Goal: Task Accomplishment & Management: Complete application form

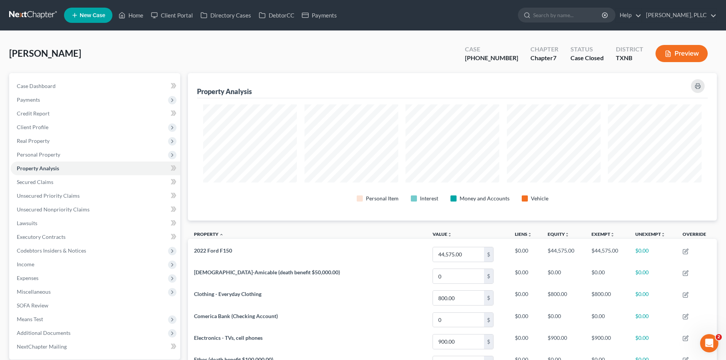
click at [327, 33] on div "[PERSON_NAME] Upgraded Case [PHONE_NUMBER] Chapter Chapter 7 Status Case [GEOGR…" at bounding box center [363, 287] width 726 height 513
click at [319, 19] on link "Payments" at bounding box center [319, 15] width 43 height 14
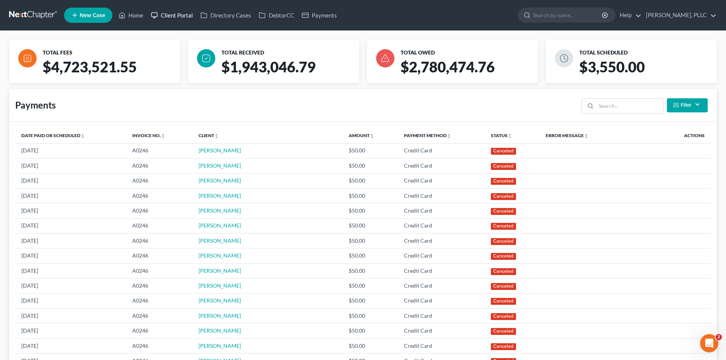
click at [152, 16] on rect at bounding box center [155, 15] width 6 height 4
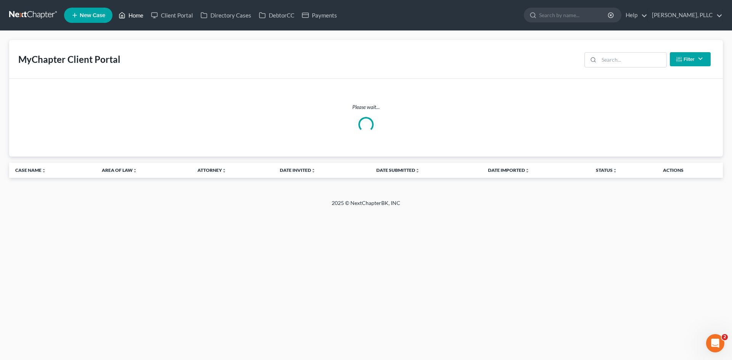
click at [134, 19] on link "Home" at bounding box center [131, 15] width 32 height 14
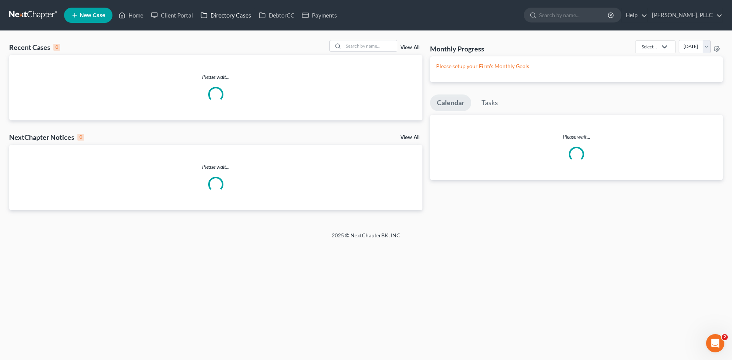
click at [235, 16] on link "Directory Cases" at bounding box center [226, 15] width 58 height 14
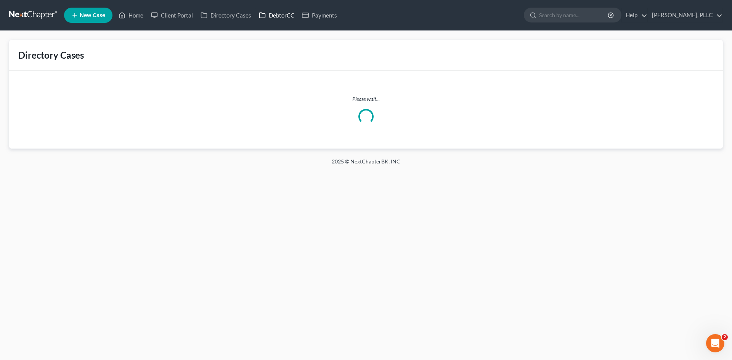
click at [273, 15] on link "DebtorCC" at bounding box center [276, 15] width 43 height 14
click at [323, 18] on link "Payments" at bounding box center [319, 15] width 43 height 14
click at [217, 13] on link "Directory Cases" at bounding box center [226, 15] width 58 height 14
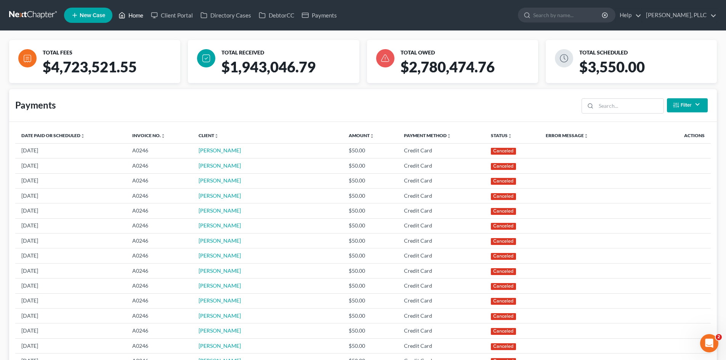
click at [130, 20] on link "Home" at bounding box center [131, 15] width 32 height 14
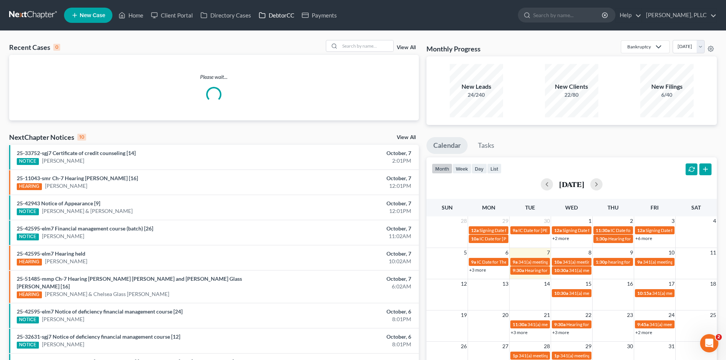
click at [276, 18] on link "DebtorCC" at bounding box center [276, 15] width 43 height 14
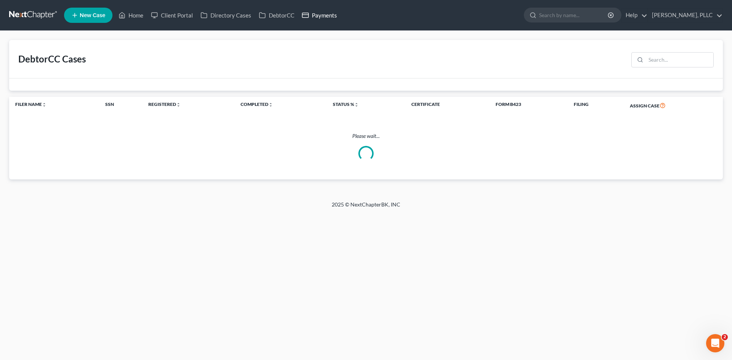
click at [337, 17] on link "Payments" at bounding box center [319, 15] width 43 height 14
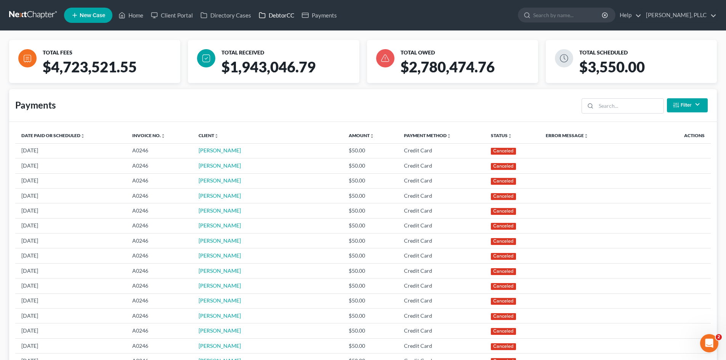
click at [274, 18] on link "DebtorCC" at bounding box center [276, 15] width 43 height 14
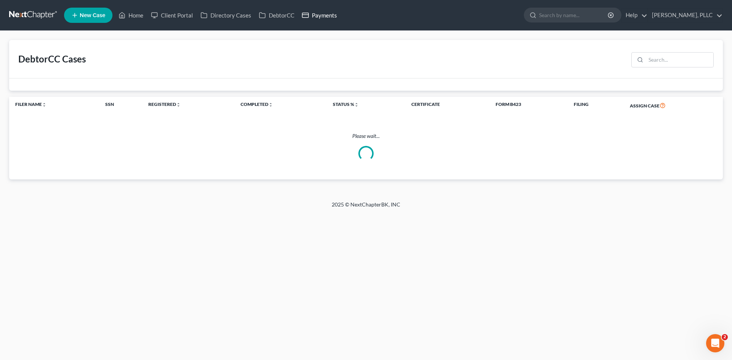
click at [326, 19] on link "Payments" at bounding box center [319, 15] width 43 height 14
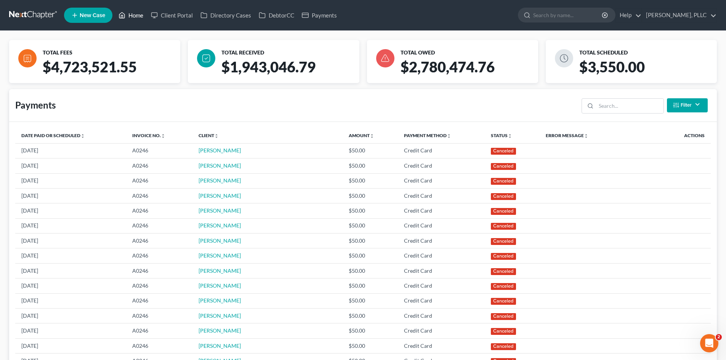
click at [140, 16] on link "Home" at bounding box center [131, 15] width 32 height 14
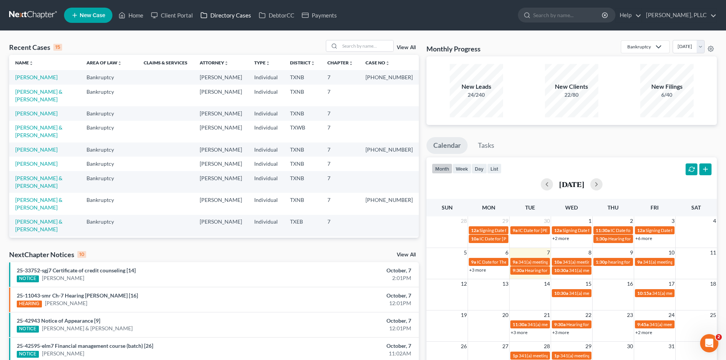
click at [207, 21] on link "Directory Cases" at bounding box center [226, 15] width 58 height 14
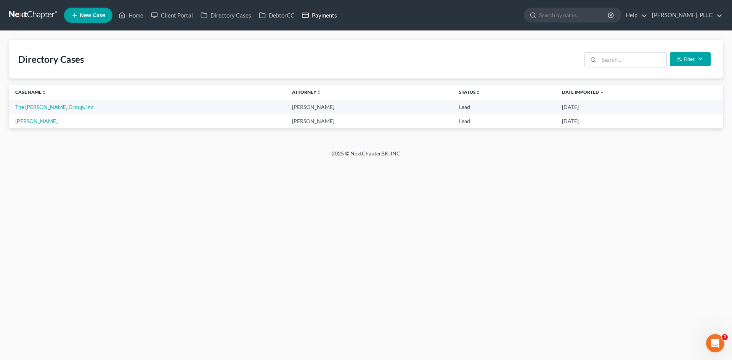
click at [330, 10] on link "Payments" at bounding box center [319, 15] width 43 height 14
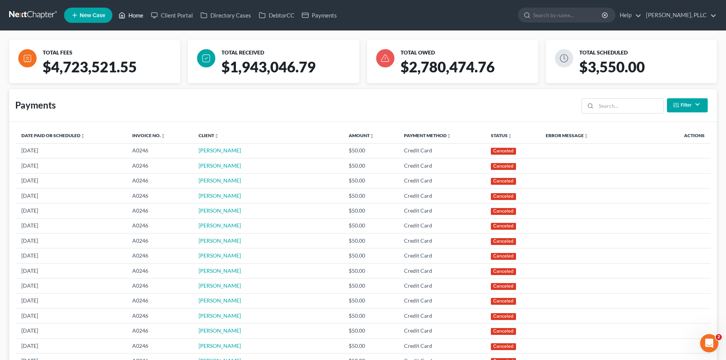
click at [120, 14] on icon at bounding box center [122, 15] width 7 height 9
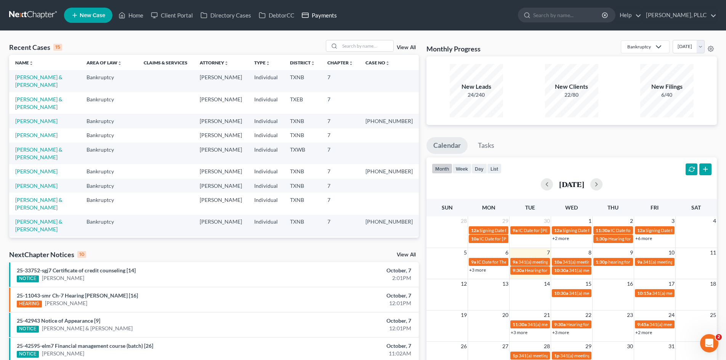
click at [324, 20] on link "Payments" at bounding box center [319, 15] width 43 height 14
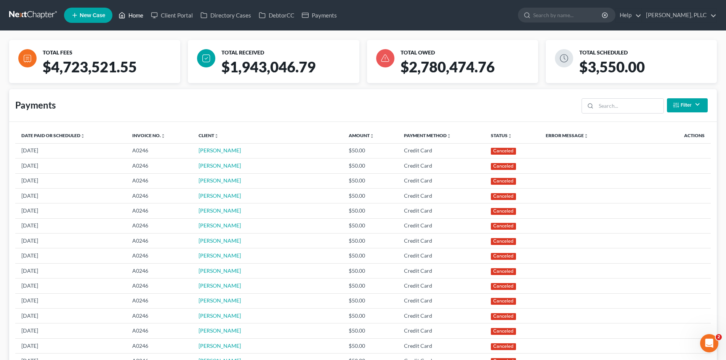
click at [127, 16] on link "Home" at bounding box center [131, 15] width 32 height 14
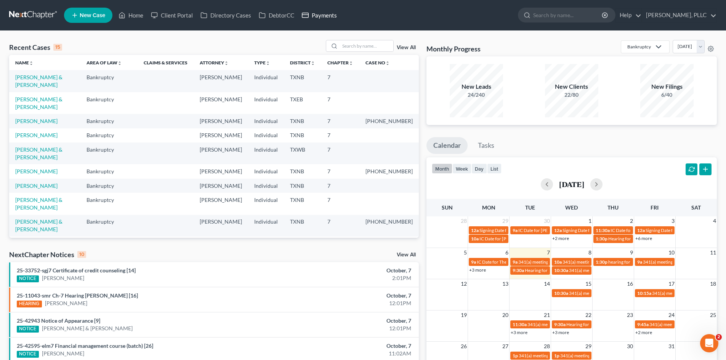
click at [320, 17] on link "Payments" at bounding box center [319, 15] width 43 height 14
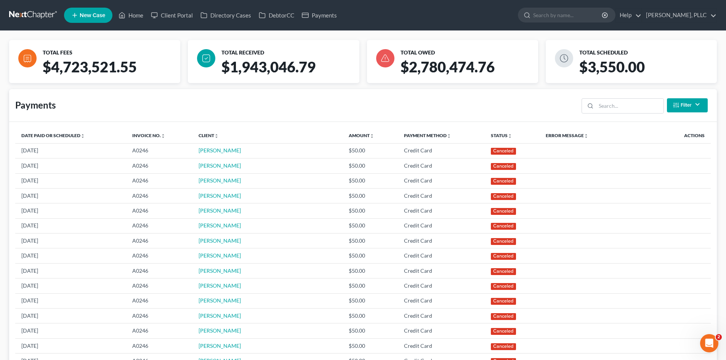
click at [96, 14] on span "New Case" at bounding box center [93, 16] width 26 height 6
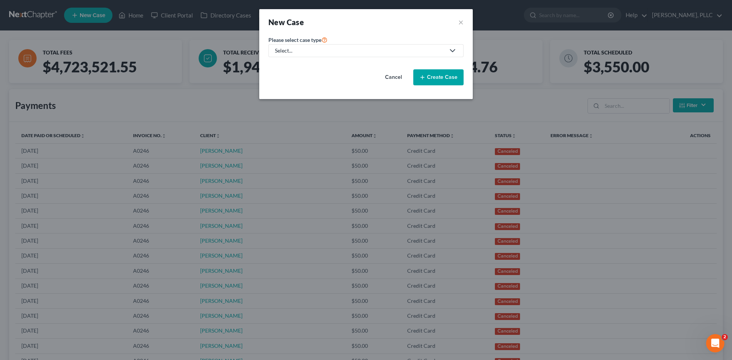
click at [306, 46] on link "Select..." at bounding box center [365, 50] width 195 height 13
click at [287, 64] on div "Bankruptcy" at bounding box center [307, 66] width 62 height 8
select select "78"
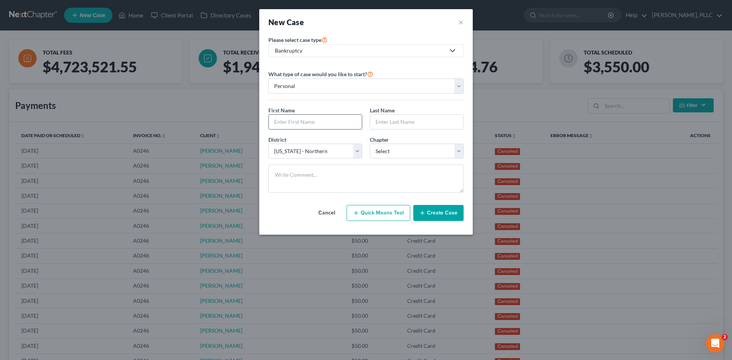
click at [298, 126] on input "text" at bounding box center [315, 122] width 93 height 14
type input "t"
type input "T"
type input "TEST"
click at [393, 119] on input "text" at bounding box center [416, 122] width 93 height 14
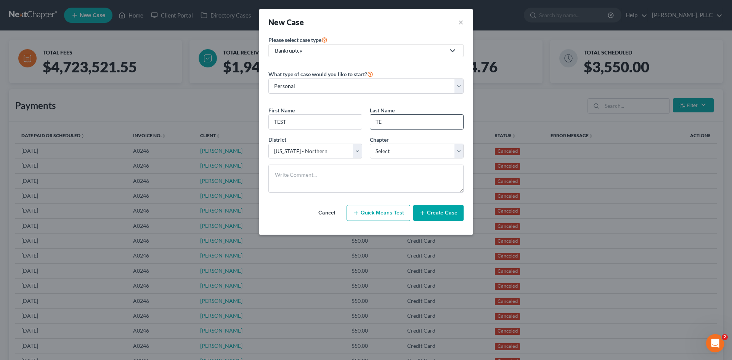
type input "T"
type input "[PERSON_NAME]"
click at [432, 212] on button "Create Case" at bounding box center [438, 213] width 50 height 16
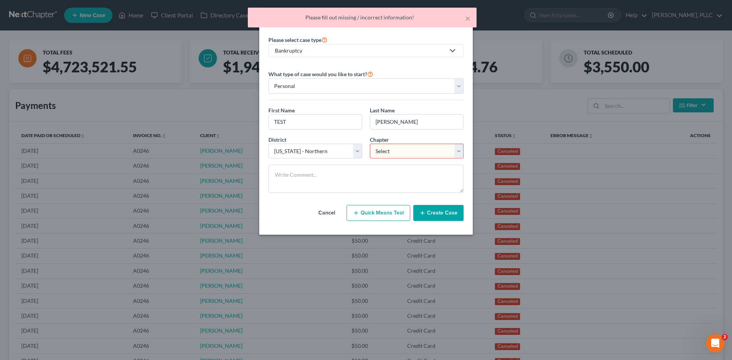
click at [402, 154] on select "Select 7 11 12 13" at bounding box center [417, 151] width 94 height 15
select select "0"
click at [370, 144] on select "Select 7 11 12 13" at bounding box center [417, 151] width 94 height 15
click at [441, 218] on button "Create Case" at bounding box center [438, 213] width 50 height 16
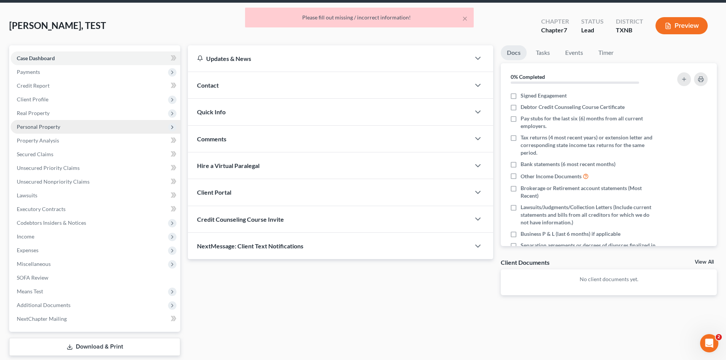
scroll to position [14, 0]
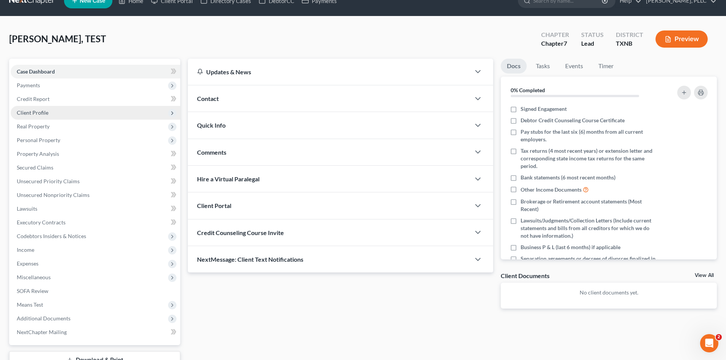
click at [50, 107] on span "Client Profile" at bounding box center [96, 113] width 170 height 14
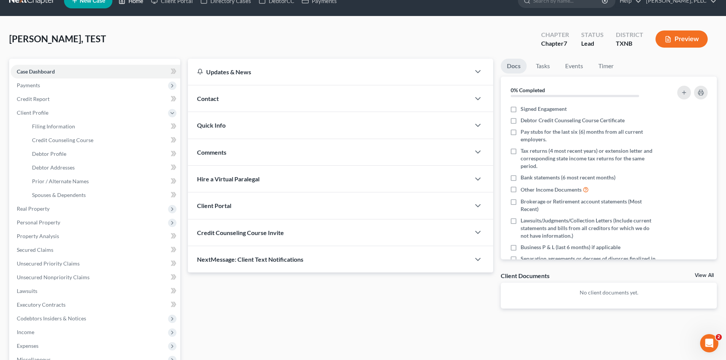
click at [138, 4] on link "Home" at bounding box center [131, 1] width 32 height 14
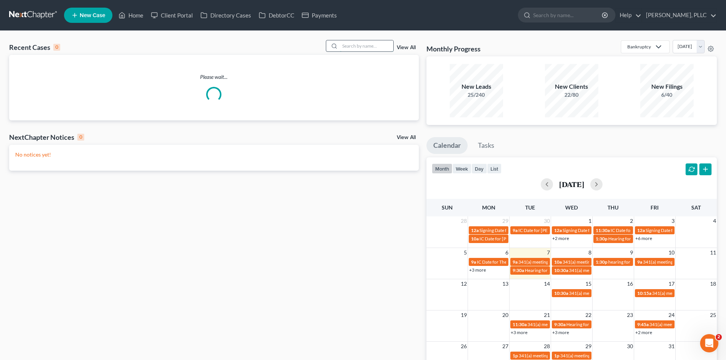
click at [365, 47] on input "search" at bounding box center [366, 45] width 53 height 11
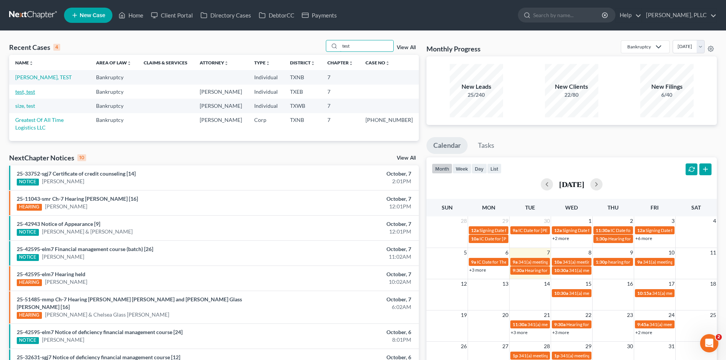
type input "test"
click at [29, 91] on link "test, test" at bounding box center [25, 91] width 20 height 6
select select "4"
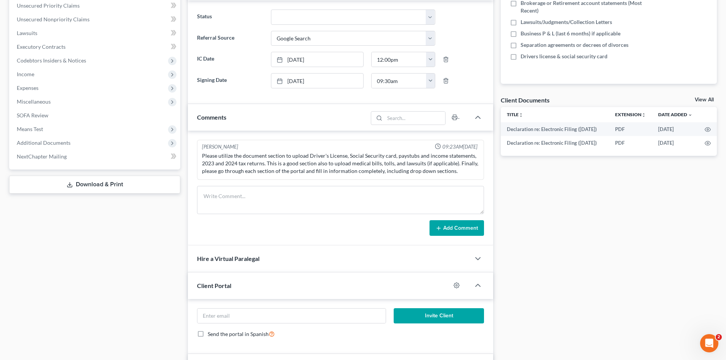
scroll to position [191, 0]
click at [41, 75] on span "Income" at bounding box center [96, 74] width 170 height 14
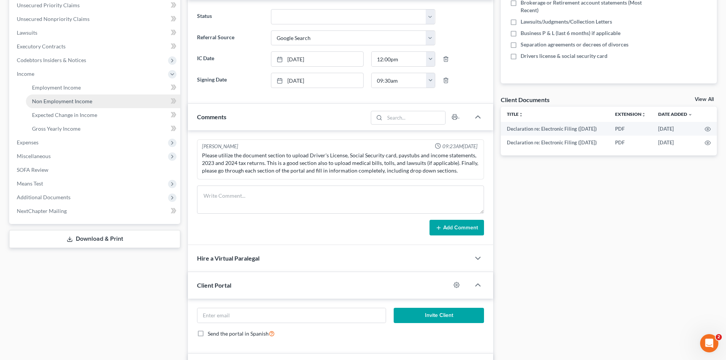
click at [53, 95] on link "Non Employment Income" at bounding box center [103, 102] width 154 height 14
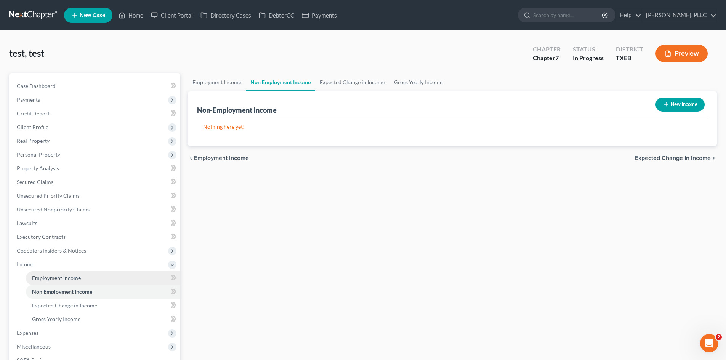
click at [64, 281] on link "Employment Income" at bounding box center [103, 278] width 154 height 14
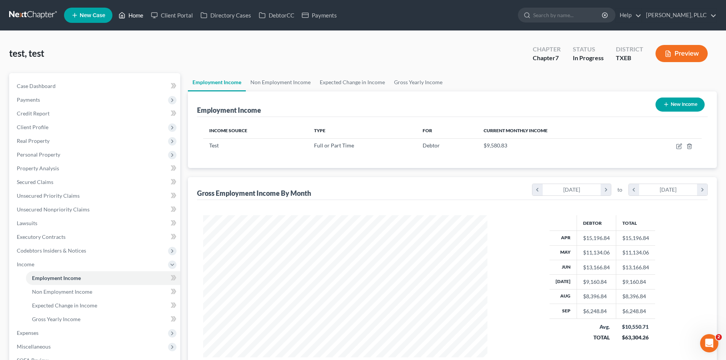
click at [137, 13] on link "Home" at bounding box center [131, 15] width 32 height 14
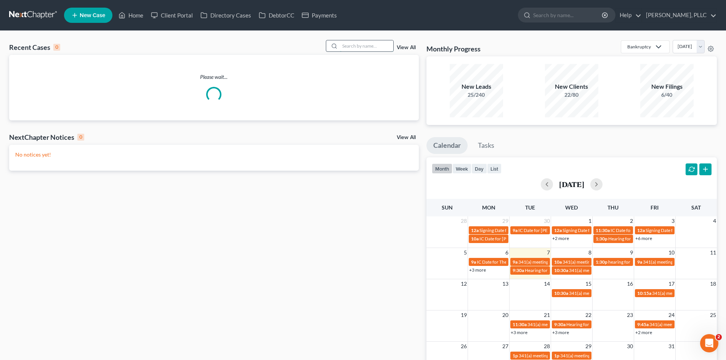
click at [360, 45] on input "search" at bounding box center [366, 45] width 53 height 11
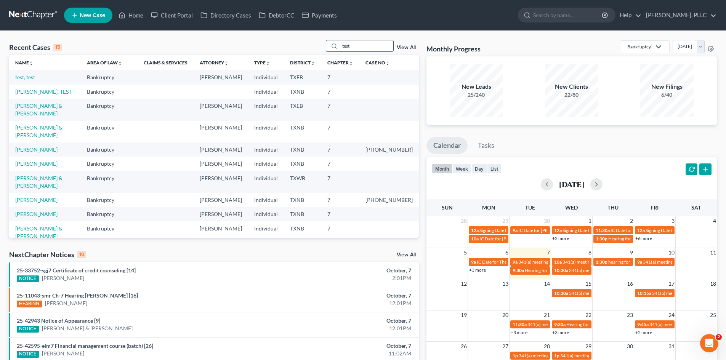
type input "test"
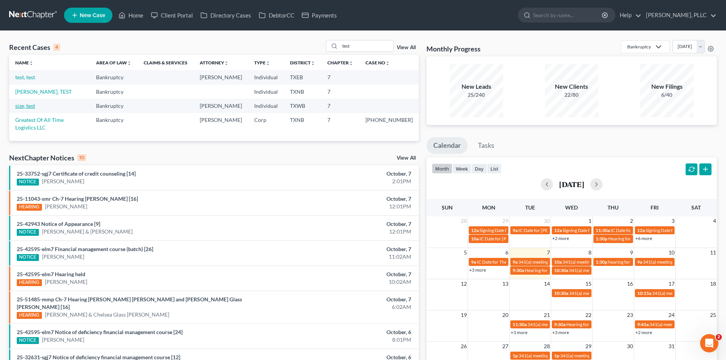
click at [26, 105] on link "size, test" at bounding box center [25, 106] width 20 height 6
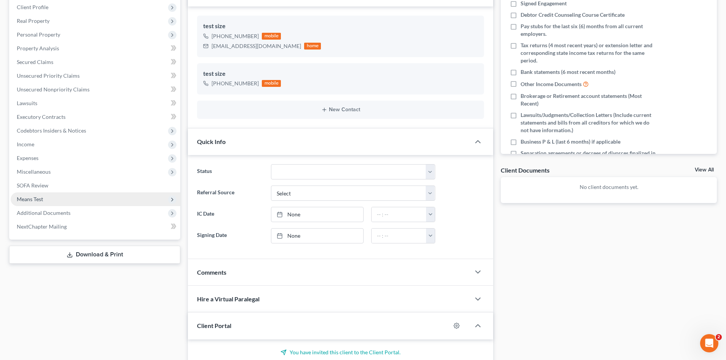
scroll to position [152, 0]
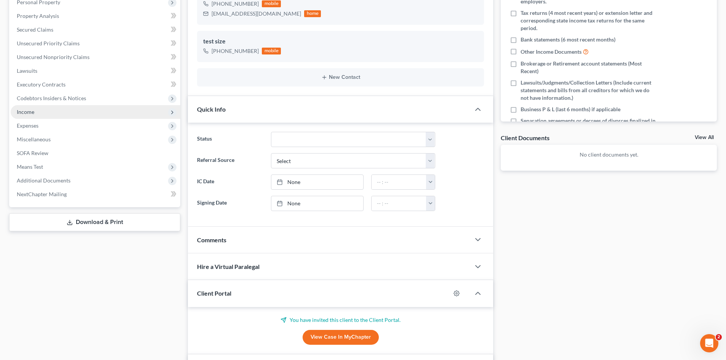
click at [51, 111] on span "Income" at bounding box center [96, 112] width 170 height 14
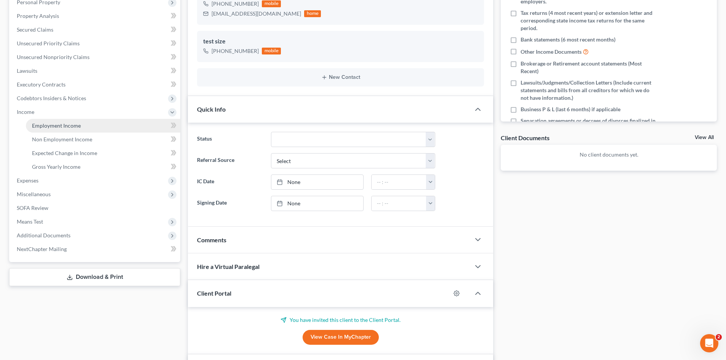
click at [70, 127] on span "Employment Income" at bounding box center [56, 125] width 49 height 6
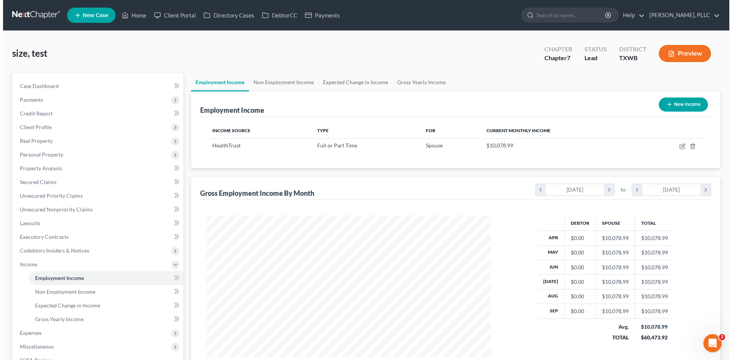
scroll to position [142, 300]
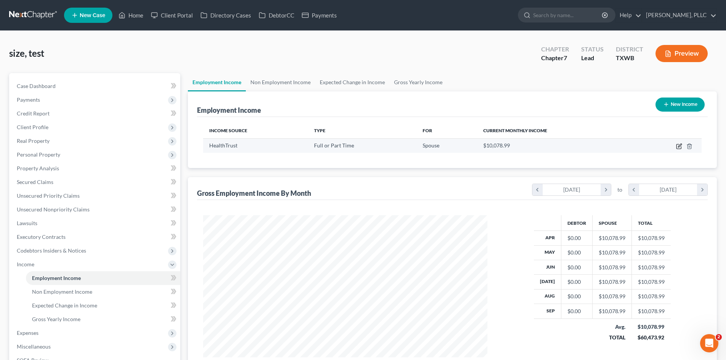
click at [678, 149] on icon "button" at bounding box center [679, 146] width 5 height 5
select select "0"
select select "3"
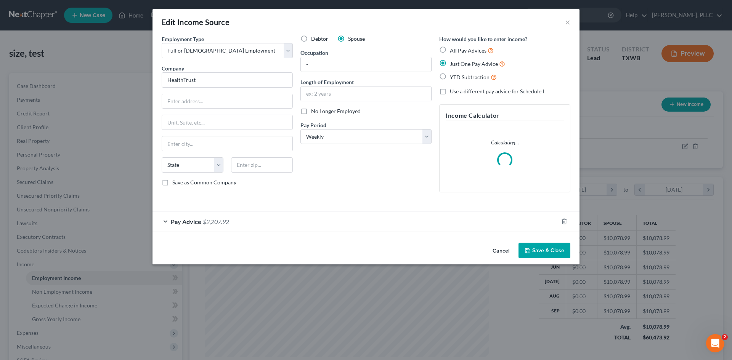
scroll to position [143, 302]
click at [217, 226] on div "Pay Advice $2,207.92" at bounding box center [355, 222] width 406 height 20
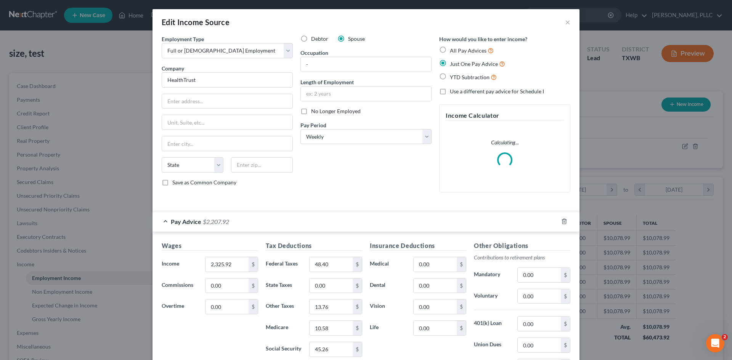
scroll to position [100, 0]
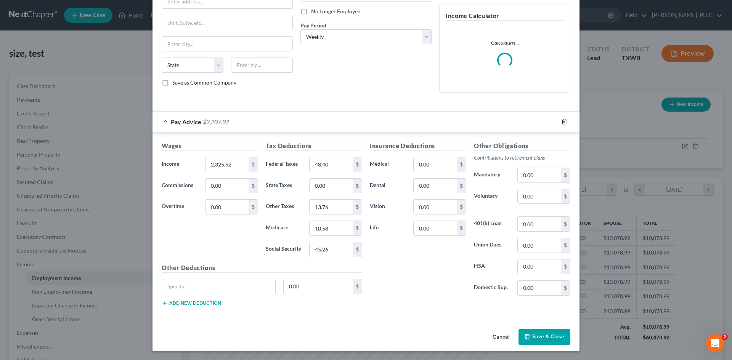
click at [562, 120] on icon "button" at bounding box center [564, 122] width 6 height 6
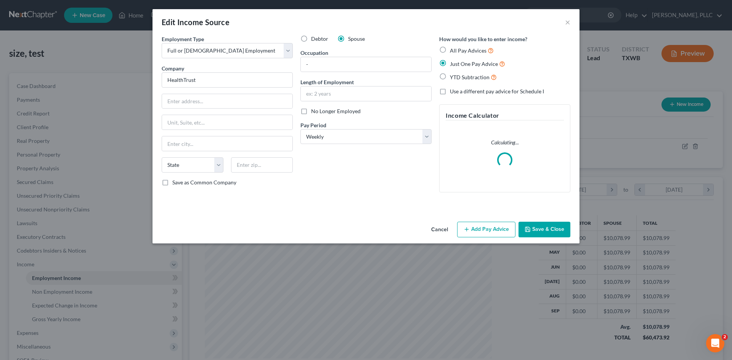
scroll to position [0, 0]
click at [485, 225] on button "Add Pay Advice" at bounding box center [486, 230] width 58 height 16
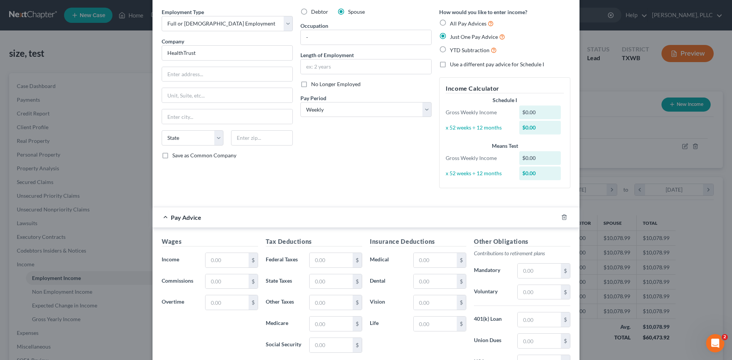
scroll to position [8, 0]
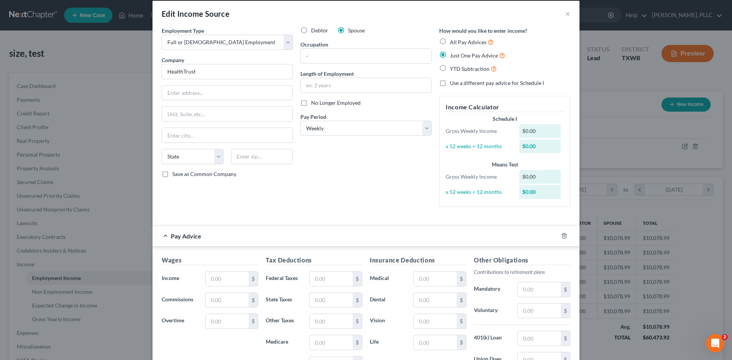
click at [446, 71] on div "YTD Subtraction" at bounding box center [504, 68] width 131 height 9
click at [450, 81] on label "Use a different pay advice for Schedule I" at bounding box center [497, 83] width 94 height 8
click at [453, 81] on input "Use a different pay advice for Schedule I" at bounding box center [455, 81] width 5 height 5
checkbox input "true"
click at [450, 67] on label "YTD Subtraction" at bounding box center [473, 68] width 47 height 9
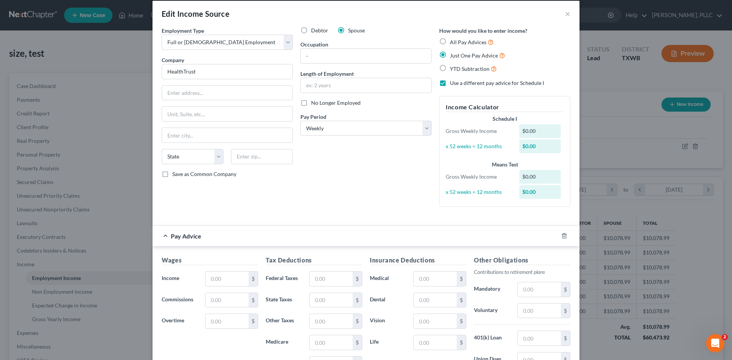
click at [453, 67] on input "YTD Subtraction" at bounding box center [455, 66] width 5 height 5
radio input "true"
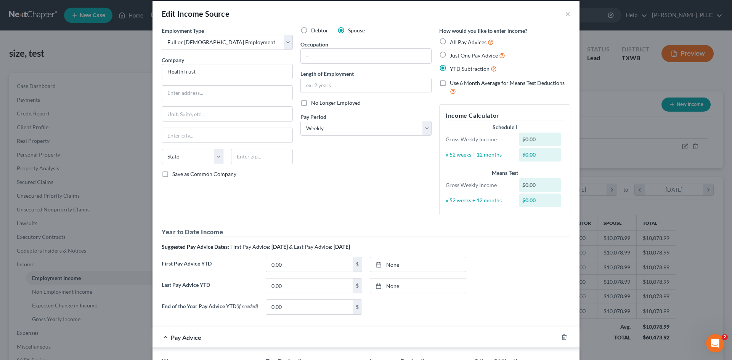
click at [450, 51] on label "Just One Pay Advice" at bounding box center [477, 55] width 55 height 9
click at [453, 51] on input "Just One Pay Advice" at bounding box center [455, 53] width 5 height 5
radio input "true"
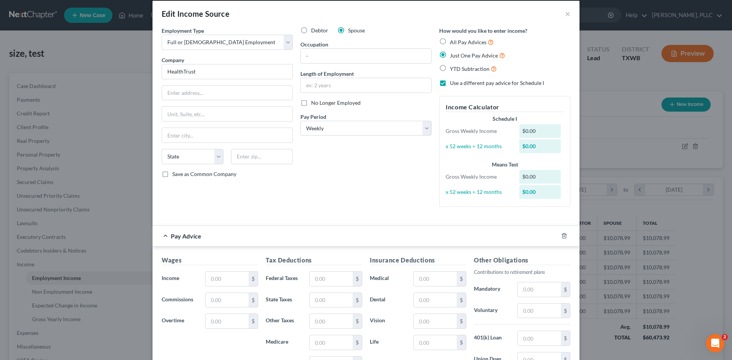
click at [450, 38] on label "All Pay Advices" at bounding box center [472, 42] width 44 height 9
click at [453, 38] on input "All Pay Advices" at bounding box center [455, 40] width 5 height 5
radio input "true"
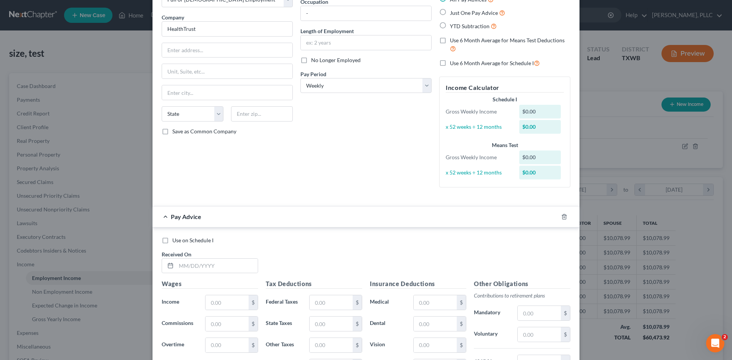
scroll to position [189, 0]
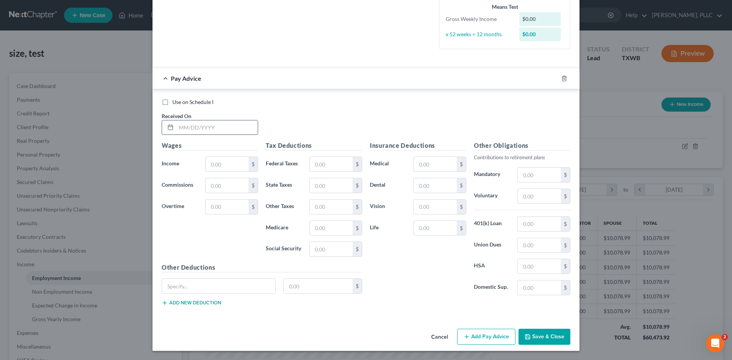
click at [202, 131] on input "text" at bounding box center [217, 127] width 82 height 14
type input "[DATE]"
click at [230, 169] on input "text" at bounding box center [226, 164] width 43 height 14
type input "6,012.20"
click at [432, 300] on div "Insurance Deductions Medical $ Dental $ Vision $ Life $" at bounding box center [418, 221] width 104 height 160
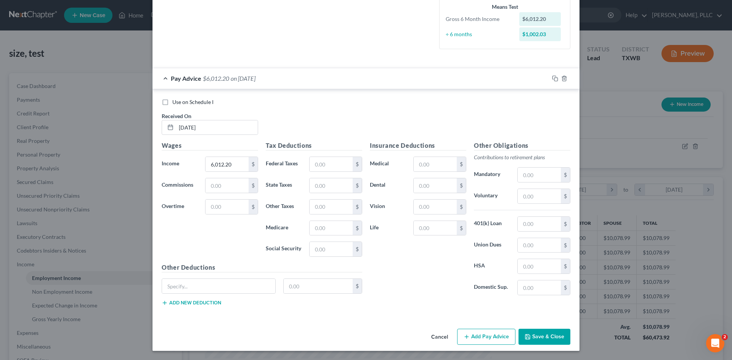
click at [488, 339] on button "Add Pay Advice" at bounding box center [486, 337] width 58 height 16
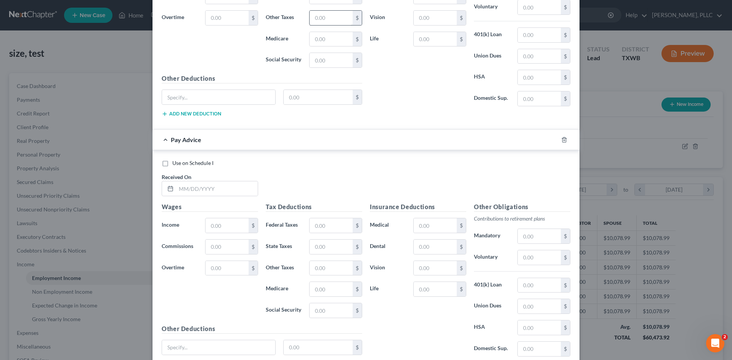
scroll to position [380, 0]
click at [206, 189] on input "text" at bounding box center [217, 187] width 82 height 14
type input "[DATE]"
click at [220, 221] on input "text" at bounding box center [226, 224] width 43 height 14
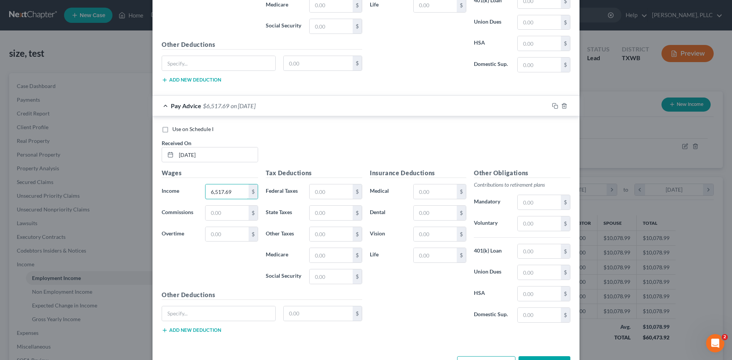
scroll to position [440, 0]
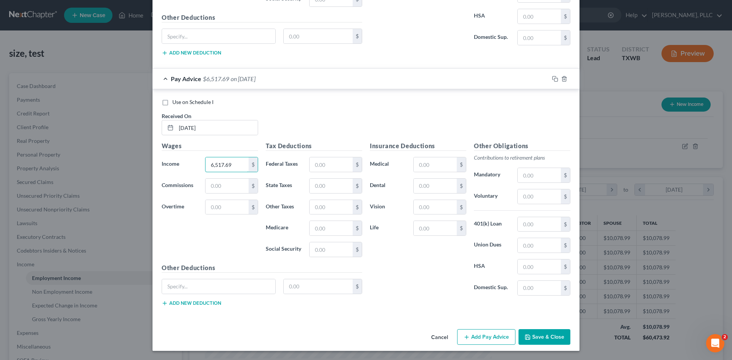
type input "6,517.69"
click at [465, 329] on button "Add Pay Advice" at bounding box center [486, 337] width 58 height 16
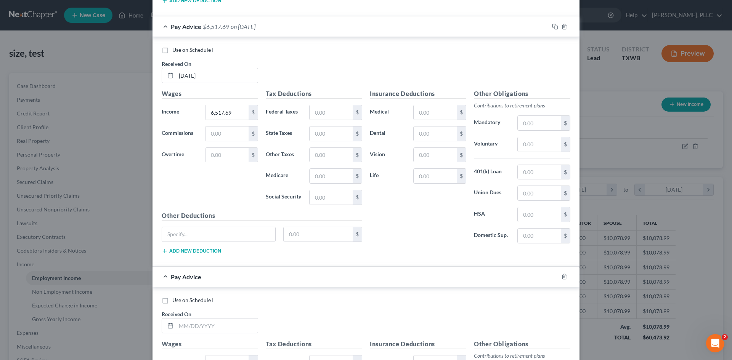
scroll to position [668, 0]
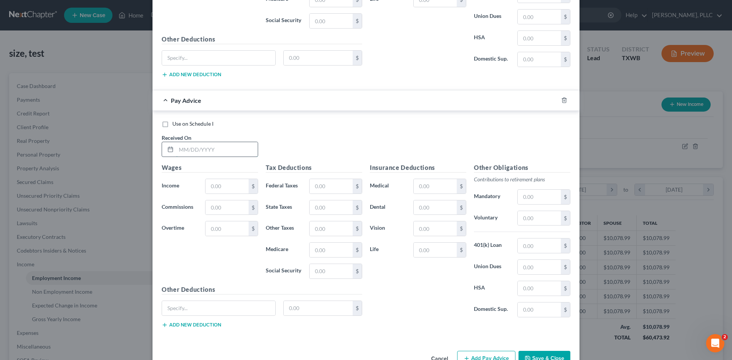
click at [182, 149] on input "text" at bounding box center [217, 149] width 82 height 14
type input "[DATE]"
click at [230, 185] on input "text" at bounding box center [226, 186] width 43 height 14
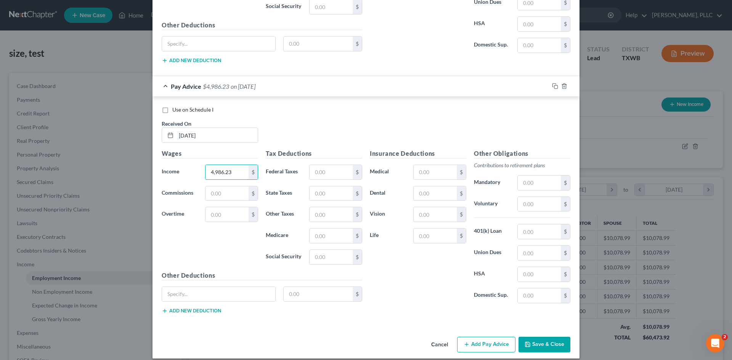
scroll to position [690, 0]
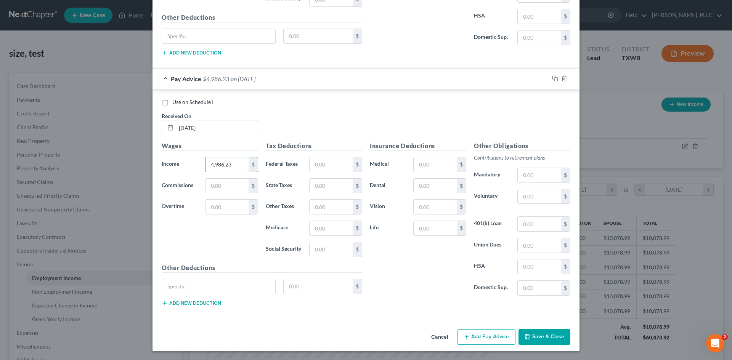
type input "4,986.23"
click at [484, 337] on button "Add Pay Advice" at bounding box center [486, 337] width 58 height 16
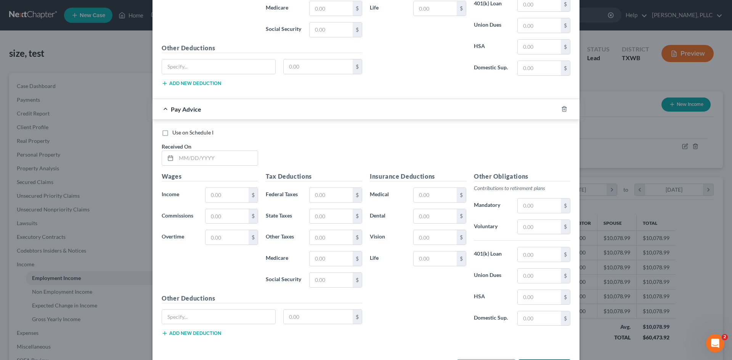
scroll to position [940, 0]
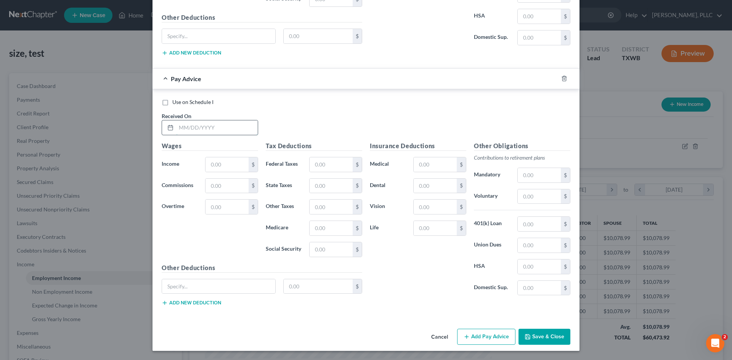
click at [194, 132] on input "text" at bounding box center [217, 127] width 82 height 14
type input "[DATE]"
click at [222, 160] on input "text" at bounding box center [226, 164] width 43 height 14
type input "4,900.92"
click at [487, 337] on button "Add Pay Advice" at bounding box center [486, 337] width 58 height 16
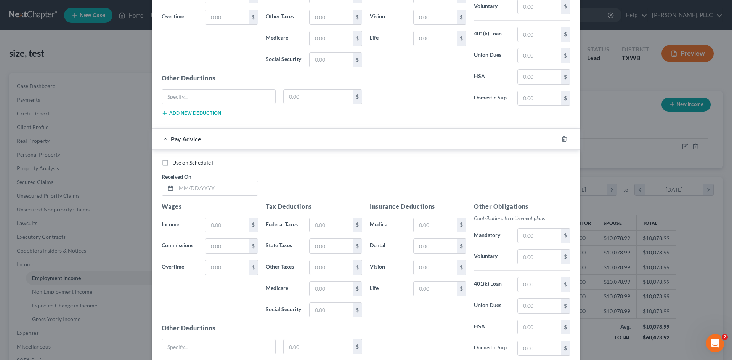
scroll to position [1131, 0]
click at [201, 188] on input "text" at bounding box center [217, 187] width 82 height 14
type input "[DATE]"
click at [229, 223] on input "text" at bounding box center [226, 224] width 43 height 14
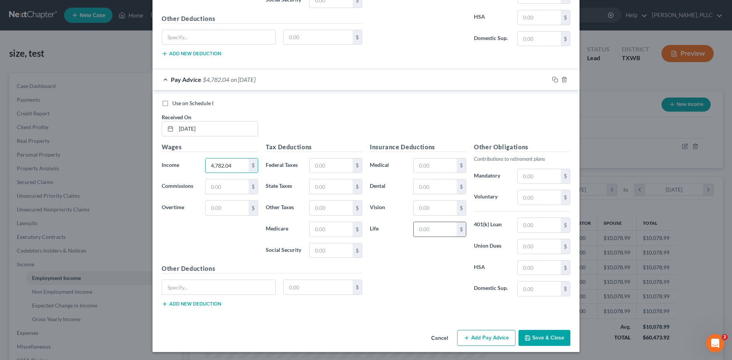
scroll to position [1191, 0]
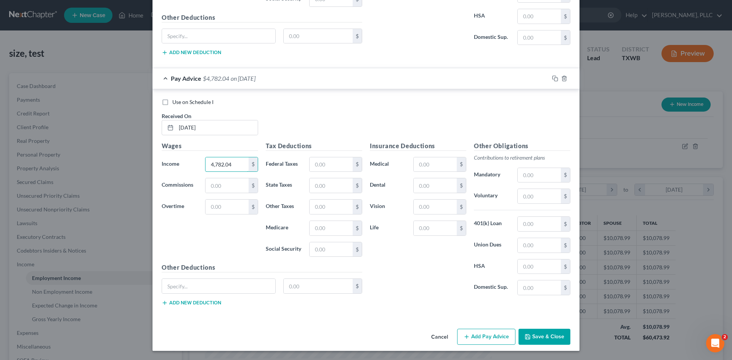
type input "4,782.04"
click at [486, 340] on button "Add Pay Advice" at bounding box center [486, 337] width 58 height 16
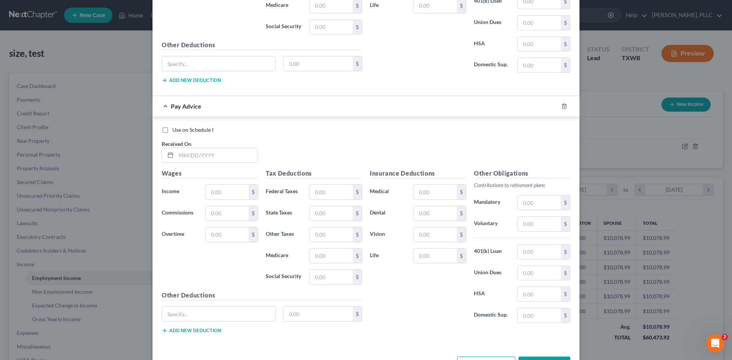
scroll to position [1420, 0]
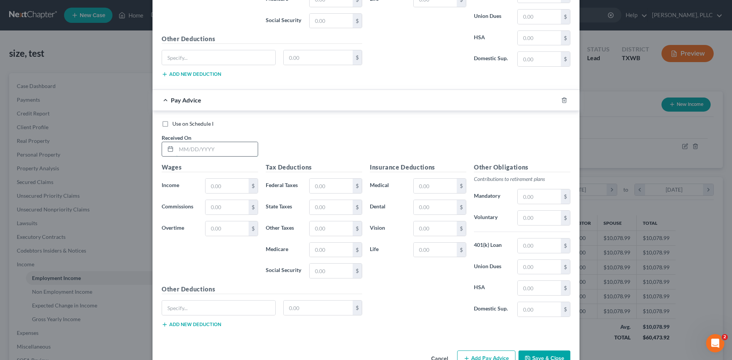
click at [224, 145] on input "text" at bounding box center [217, 149] width 82 height 14
type input "[DATE]"
click at [236, 185] on input "text" at bounding box center [226, 186] width 43 height 14
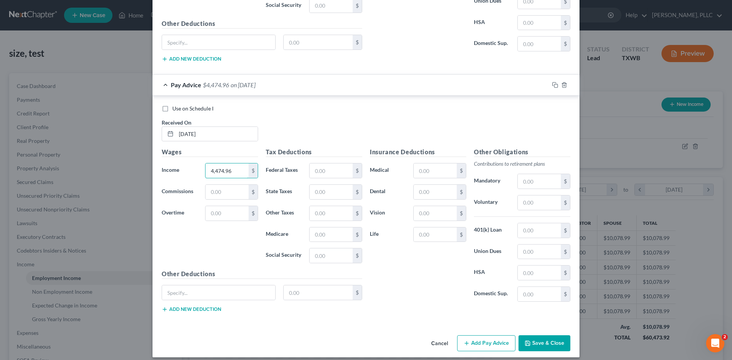
scroll to position [1441, 0]
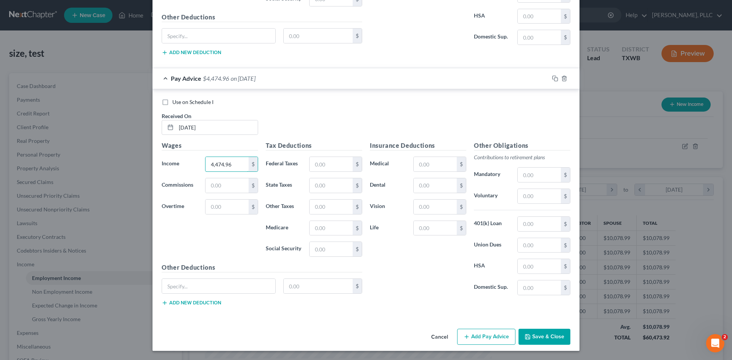
type input "4,474.96"
click at [481, 337] on button "Add Pay Advice" at bounding box center [486, 337] width 58 height 16
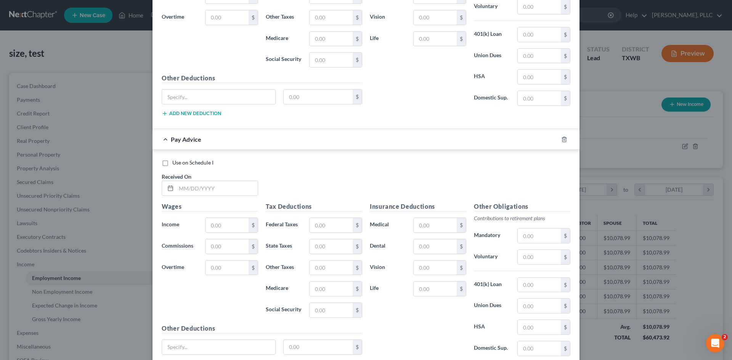
scroll to position [1632, 0]
click at [218, 192] on input "text" at bounding box center [217, 187] width 82 height 14
type input "[DATE]"
click at [223, 220] on input "text" at bounding box center [226, 224] width 43 height 14
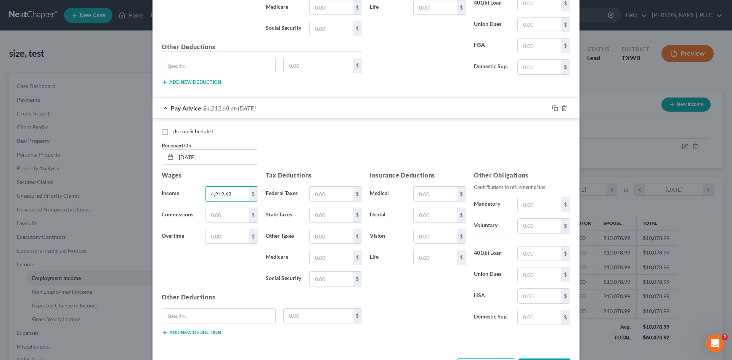
scroll to position [1691, 0]
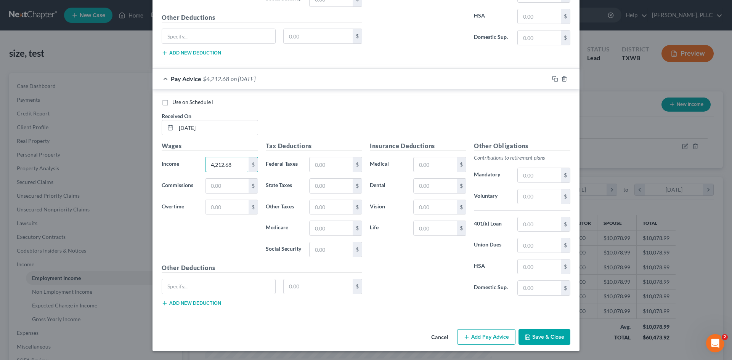
type input "4,212.68"
click at [477, 339] on button "Add Pay Advice" at bounding box center [486, 337] width 58 height 16
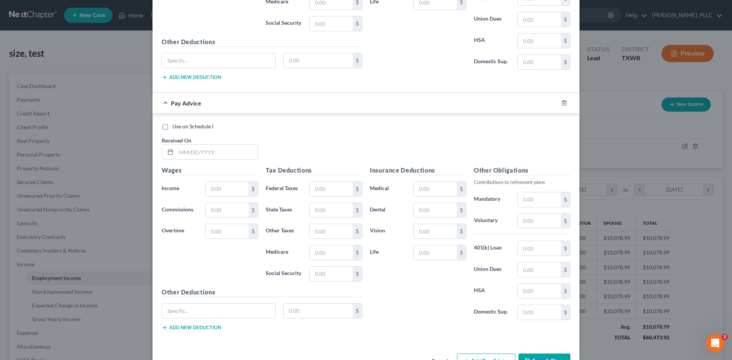
scroll to position [1920, 0]
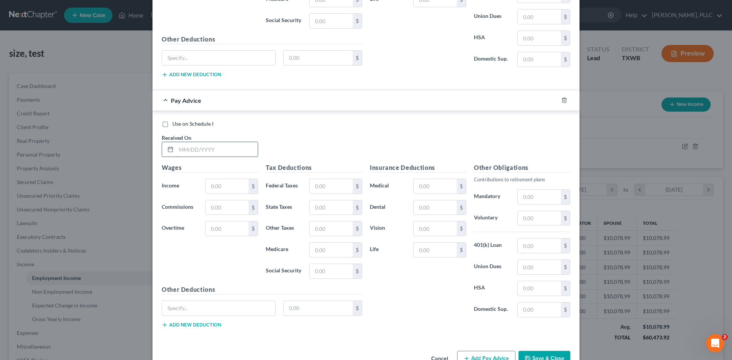
click at [193, 152] on input "text" at bounding box center [217, 149] width 82 height 14
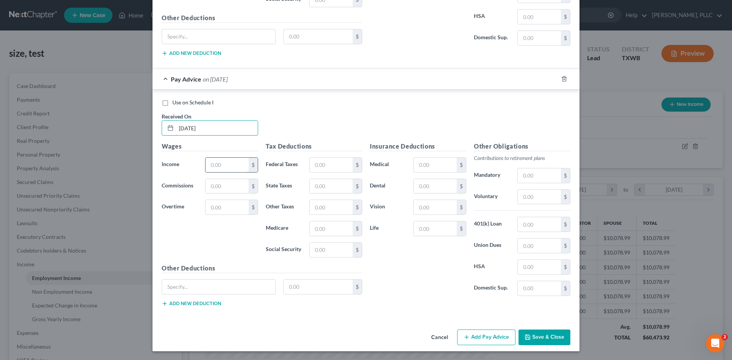
scroll to position [1942, 0]
type input "[DATE]"
click at [222, 160] on input "text" at bounding box center [226, 164] width 43 height 14
type input "3,742.93"
click at [473, 337] on button "Add Pay Advice" at bounding box center [486, 337] width 58 height 16
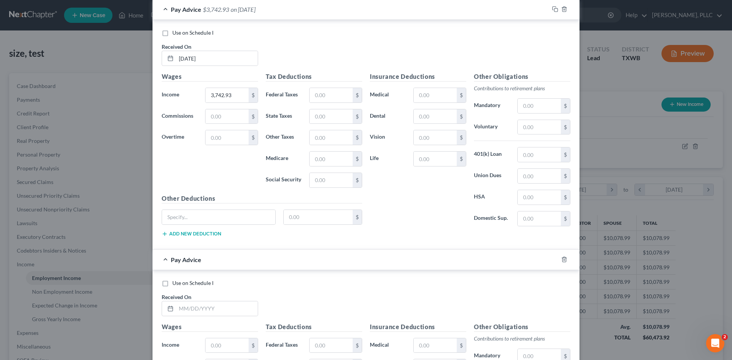
scroll to position [2132, 0]
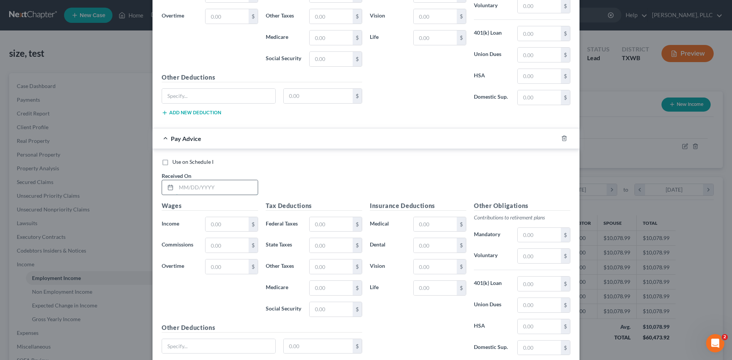
click at [202, 186] on input "text" at bounding box center [217, 187] width 82 height 14
type input "[DATE]"
click at [234, 223] on input "text" at bounding box center [226, 224] width 43 height 14
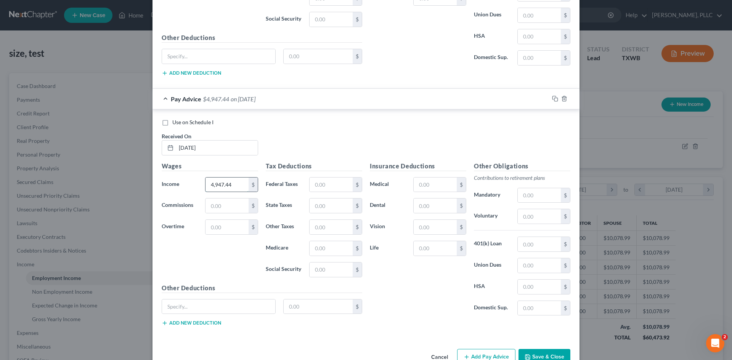
scroll to position [2192, 0]
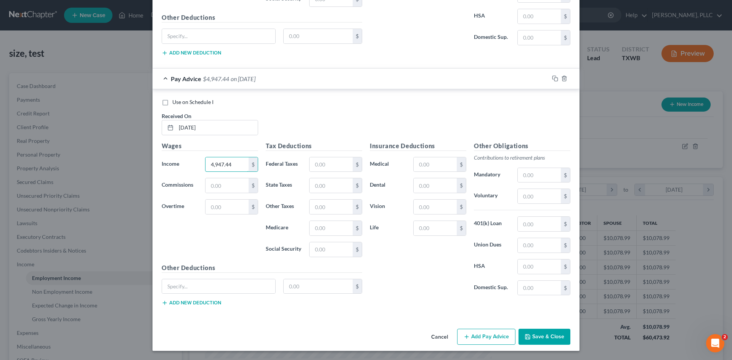
type input "4,947.44"
click at [489, 333] on button "Add Pay Advice" at bounding box center [486, 337] width 58 height 16
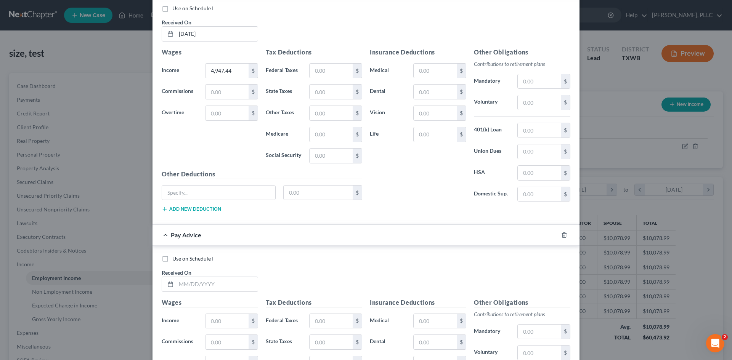
scroll to position [2421, 0]
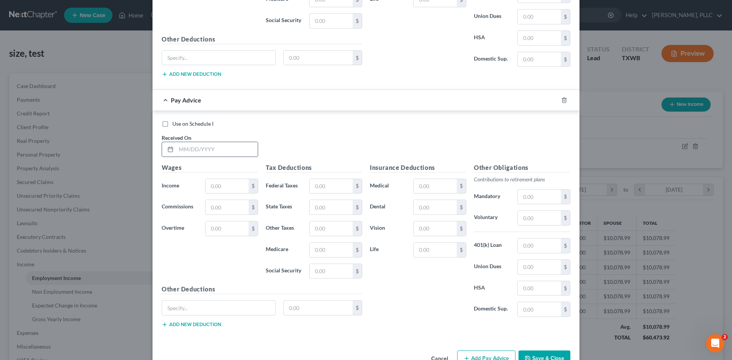
click at [217, 152] on input "text" at bounding box center [217, 149] width 82 height 14
type input "08/08//2025"
click at [234, 183] on input "text" at bounding box center [226, 186] width 43 height 14
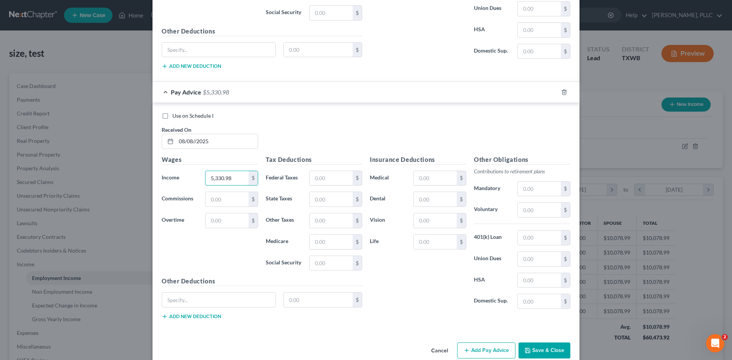
scroll to position [2443, 0]
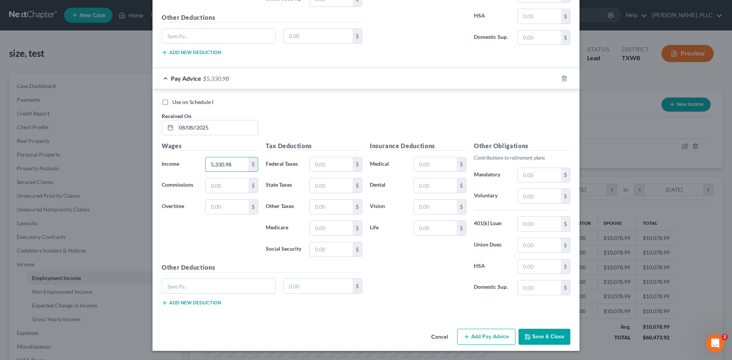
type input "5,330.98"
click at [475, 334] on button "Add Pay Advice" at bounding box center [486, 337] width 58 height 16
click at [213, 131] on input "08/08//2025" at bounding box center [217, 127] width 82 height 14
type input "[DATE]"
click at [480, 337] on button "Add Pay Advice" at bounding box center [486, 337] width 58 height 16
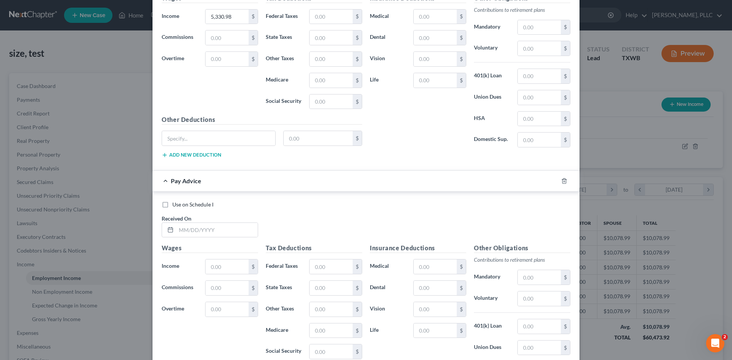
scroll to position [2595, 0]
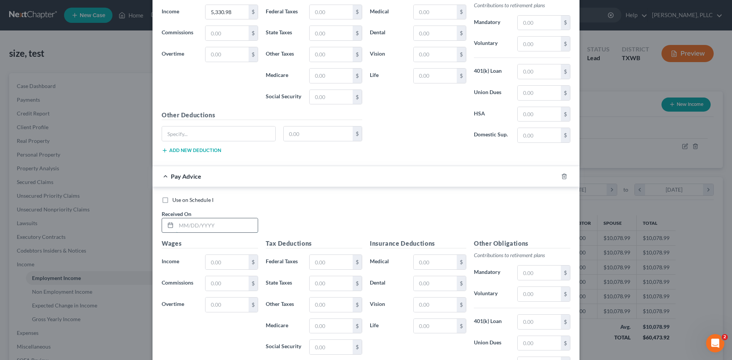
click at [206, 231] on input "text" at bounding box center [217, 225] width 82 height 14
type input "[DATE]"
drag, startPoint x: 229, startPoint y: 272, endPoint x: 227, endPoint y: 265, distance: 7.0
click at [229, 271] on div "Wages Income * $ Commissions $ Overtime $" at bounding box center [210, 300] width 104 height 122
click at [227, 265] on input "text" at bounding box center [226, 262] width 43 height 14
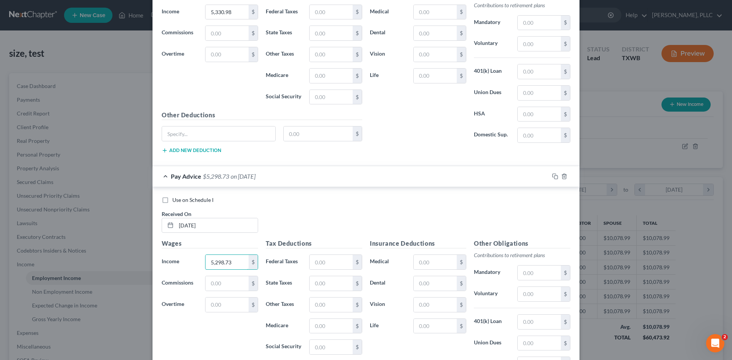
type input "5,298.73"
click at [314, 220] on div "Use on Schedule I Received On * [DATE]" at bounding box center [366, 217] width 416 height 43
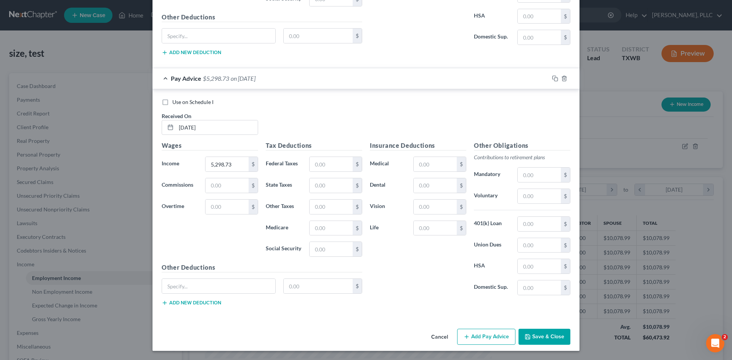
click at [498, 336] on button "Add Pay Advice" at bounding box center [486, 337] width 58 height 16
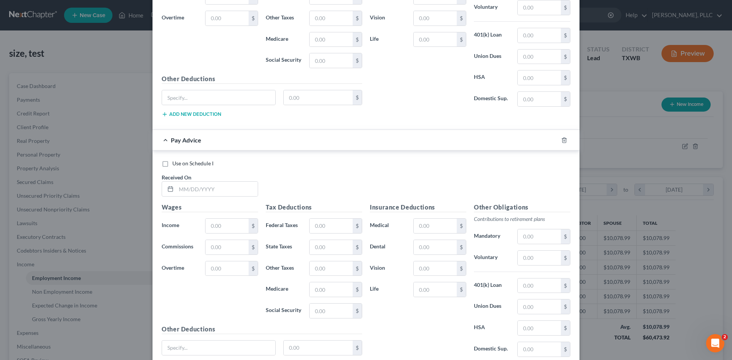
scroll to position [2884, 0]
click at [211, 188] on input "text" at bounding box center [217, 187] width 82 height 14
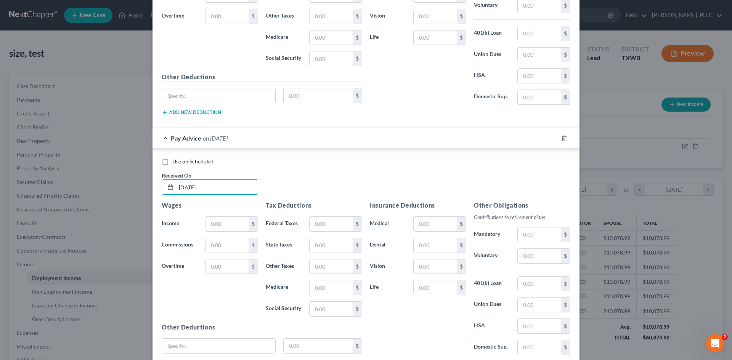
type input "[DATE]"
click at [327, 177] on div "Use on Schedule I Received On * [DATE]" at bounding box center [366, 179] width 416 height 43
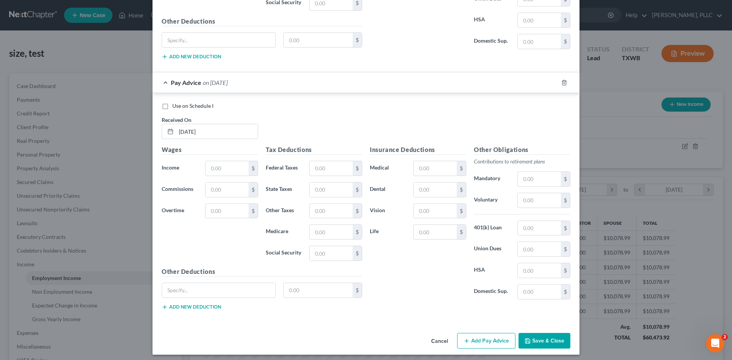
scroll to position [2943, 0]
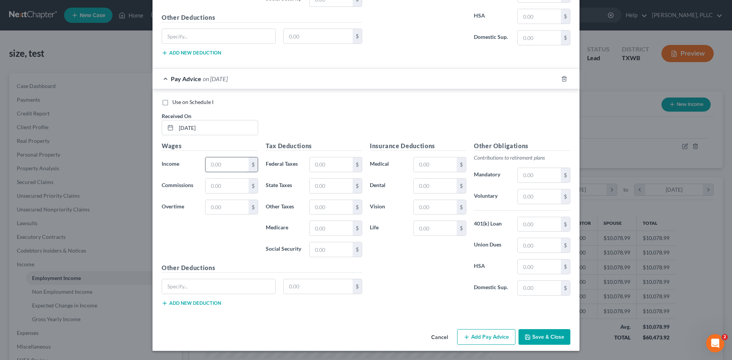
click at [236, 165] on input "text" at bounding box center [226, 164] width 43 height 14
type input "4,801.91"
click at [481, 336] on button "Add Pay Advice" at bounding box center [486, 337] width 58 height 16
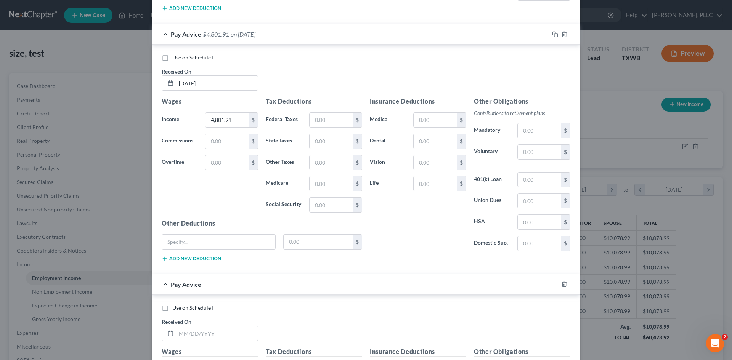
scroll to position [3096, 0]
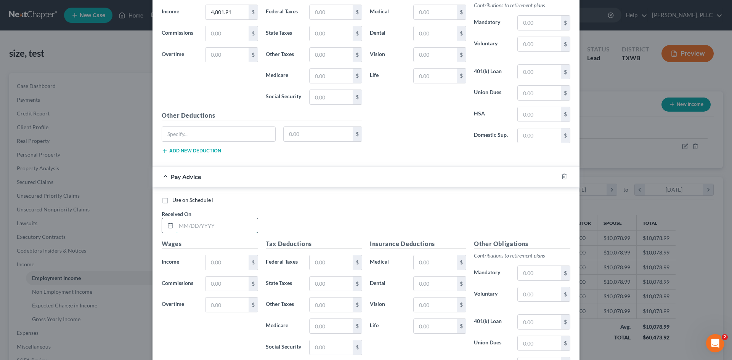
click at [190, 226] on input "text" at bounding box center [217, 225] width 82 height 14
type input "[DATE]"
click at [228, 259] on input "text" at bounding box center [226, 262] width 43 height 14
type input "5,817.95"
click at [343, 222] on div "Use on Schedule I Received On * [DATE]" at bounding box center [366, 217] width 416 height 43
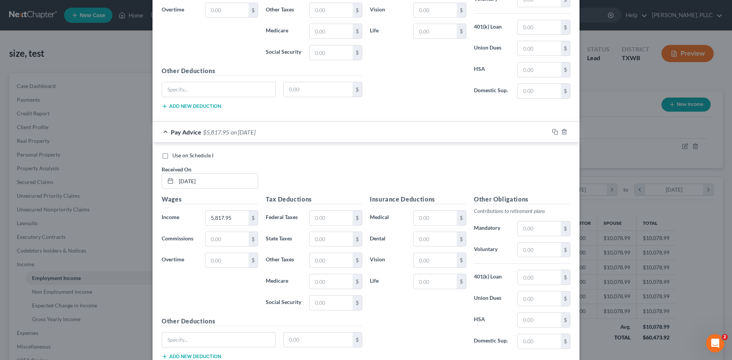
scroll to position [3194, 0]
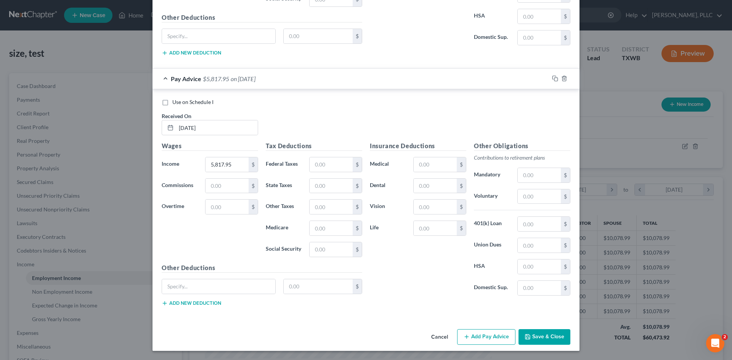
click at [493, 335] on button "Add Pay Advice" at bounding box center [486, 337] width 58 height 16
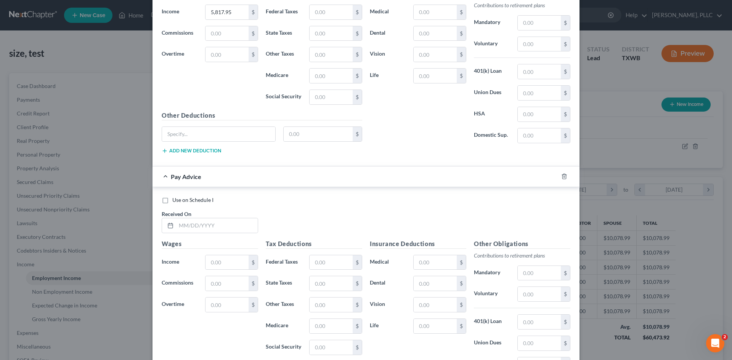
scroll to position [3384, 0]
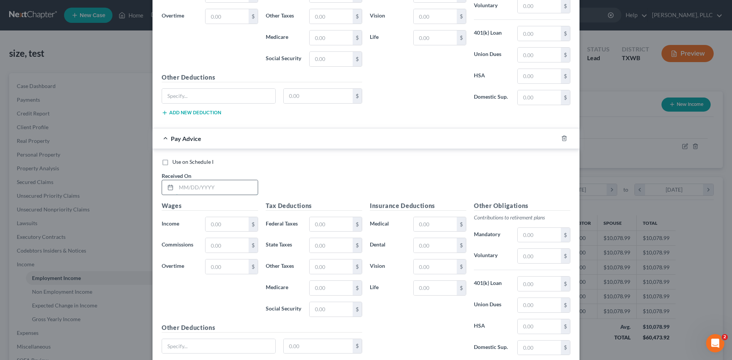
click at [214, 191] on input "text" at bounding box center [217, 187] width 82 height 14
type input "[DATE]"
click at [226, 226] on input "text" at bounding box center [226, 224] width 43 height 14
type input "6,162.92"
click at [313, 185] on div "Use on Schedule I Received On * [DATE]" at bounding box center [366, 179] width 416 height 43
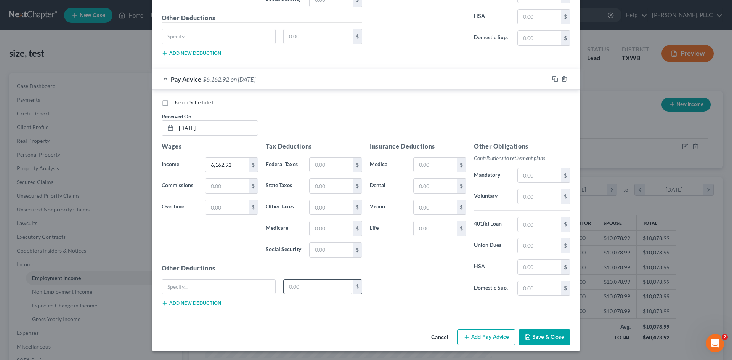
scroll to position [3444, 0]
click at [490, 335] on button "Add Pay Advice" at bounding box center [486, 337] width 58 height 16
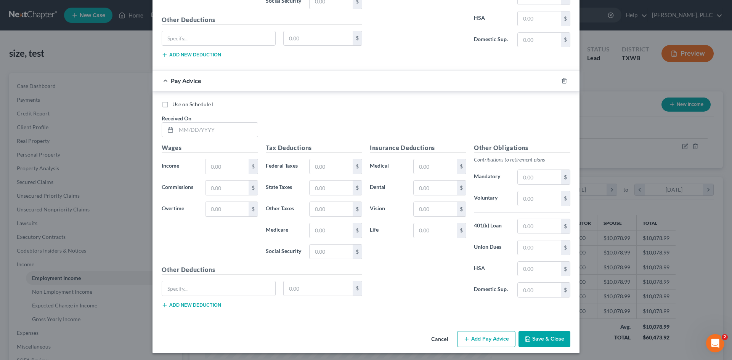
scroll to position [3695, 0]
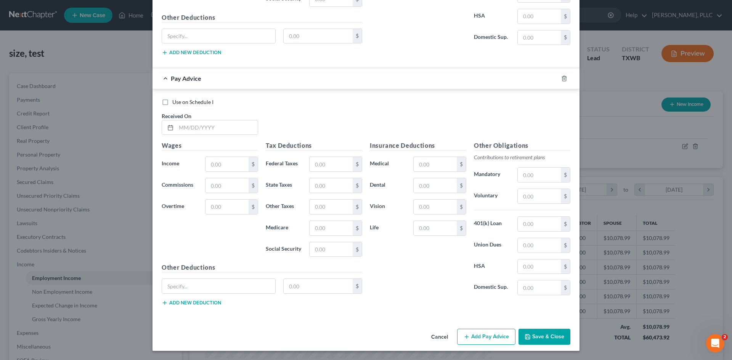
click at [544, 337] on button "Save & Close" at bounding box center [544, 337] width 52 height 16
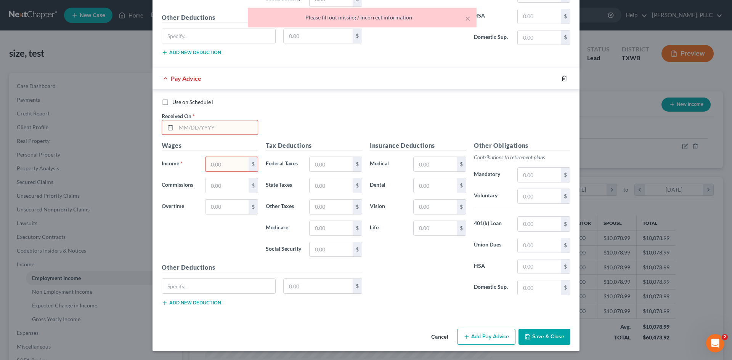
click at [562, 80] on icon "button" at bounding box center [564, 78] width 6 height 6
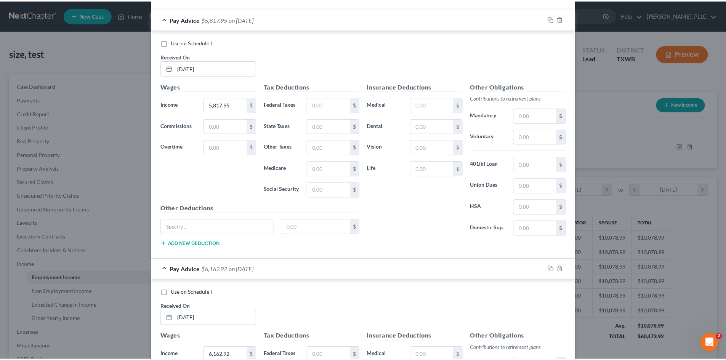
scroll to position [3444, 0]
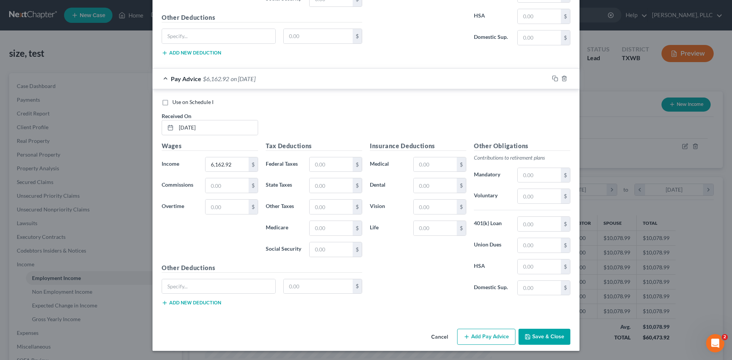
click at [541, 342] on button "Save & Close" at bounding box center [544, 337] width 52 height 16
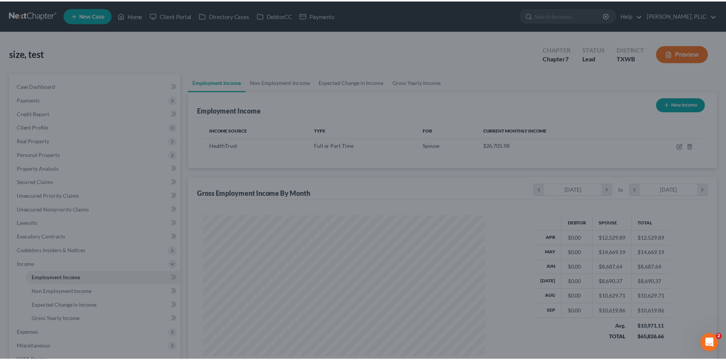
scroll to position [381058, 380901]
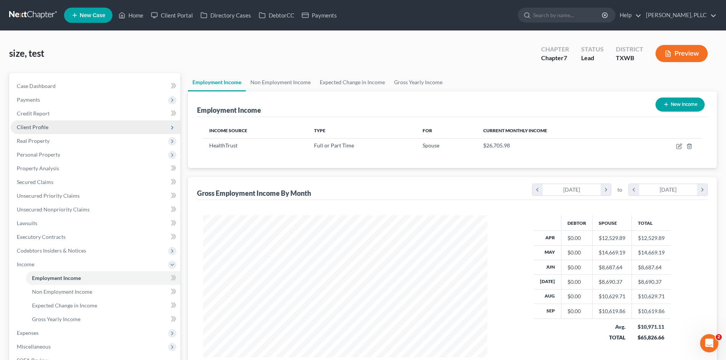
click at [41, 124] on span "Client Profile" at bounding box center [33, 127] width 32 height 6
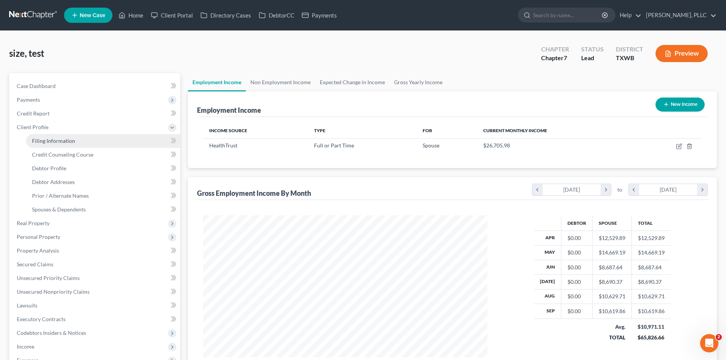
click at [44, 143] on span "Filing Information" at bounding box center [53, 141] width 43 height 6
select select "1"
select select "0"
select select "80"
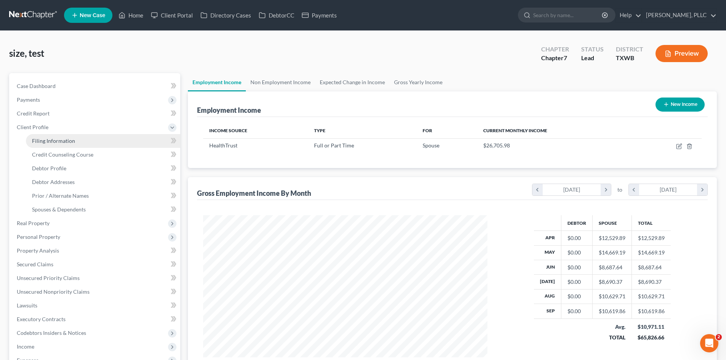
select select "45"
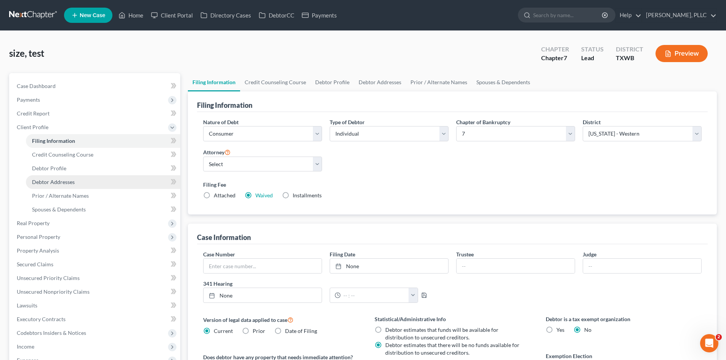
click at [55, 180] on span "Debtor Addresses" at bounding box center [53, 182] width 43 height 6
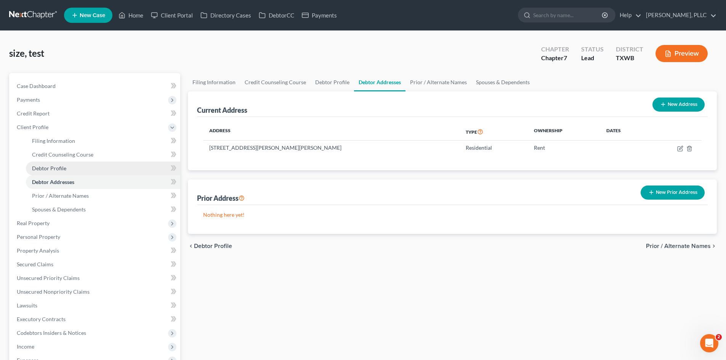
click at [53, 167] on span "Debtor Profile" at bounding box center [49, 168] width 34 height 6
select select "1"
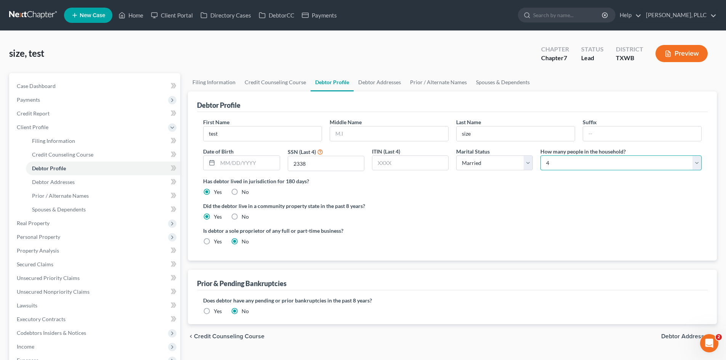
click at [583, 167] on select "Select 1 2 3 4 5 6 7 8 9 10 11 12 13 14 15 16 17 18 19 20" at bounding box center [621, 163] width 161 height 15
select select "4"
click at [541, 156] on select "Select 1 2 3 4 5 6 7 8 9 10 11 12 13 14 15 16 17 18 19 20" at bounding box center [621, 163] width 161 height 15
click at [605, 98] on div "Debtor Profile" at bounding box center [452, 101] width 511 height 21
click at [473, 107] on div "Debtor Profile" at bounding box center [452, 101] width 511 height 21
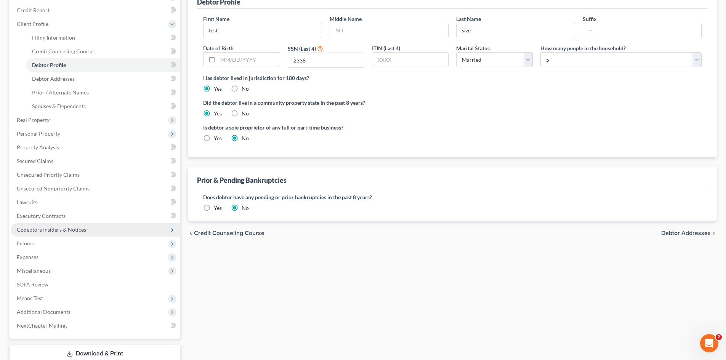
scroll to position [114, 0]
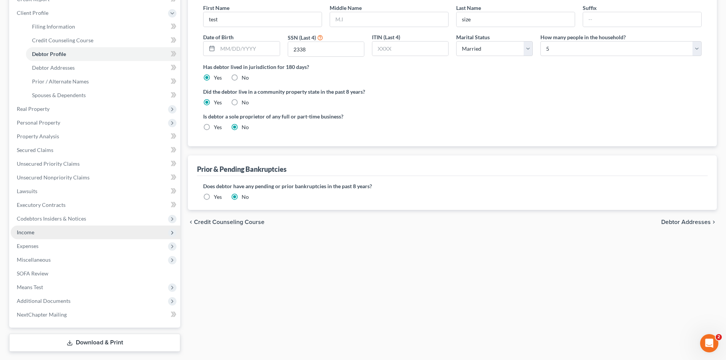
click at [36, 232] on span "Income" at bounding box center [96, 233] width 170 height 14
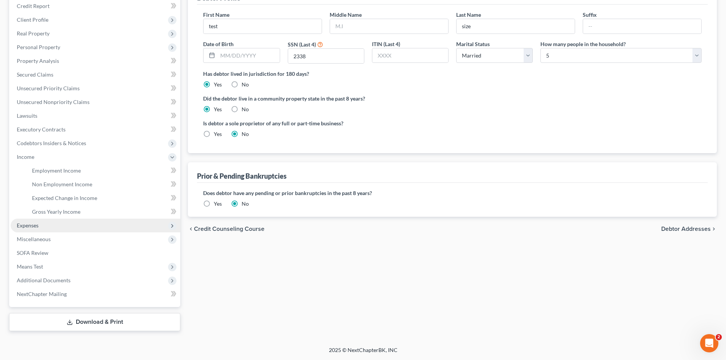
scroll to position [107, 0]
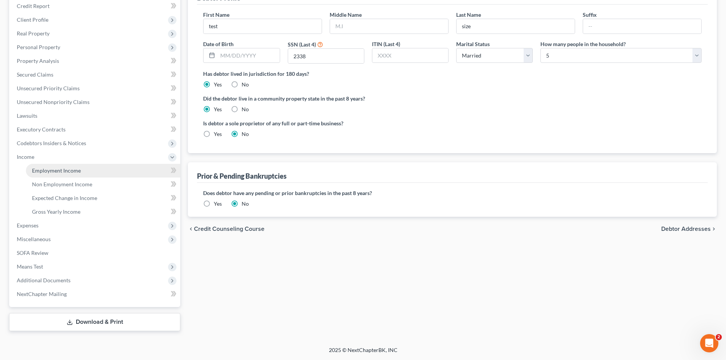
click at [69, 170] on span "Employment Income" at bounding box center [56, 170] width 49 height 6
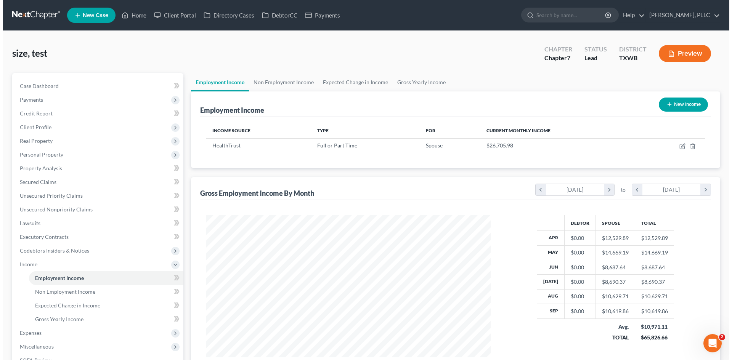
scroll to position [142, 300]
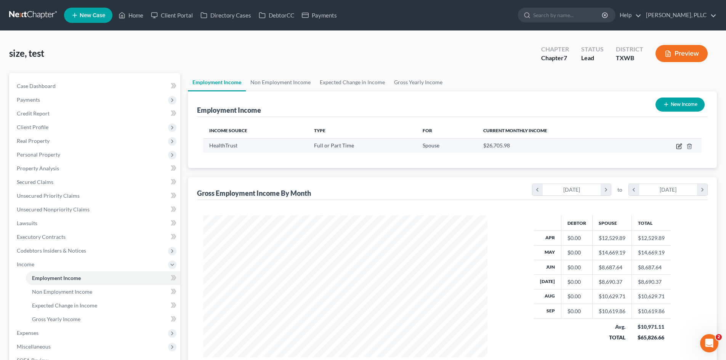
click at [679, 147] on icon "button" at bounding box center [679, 146] width 6 height 6
select select "0"
select select "3"
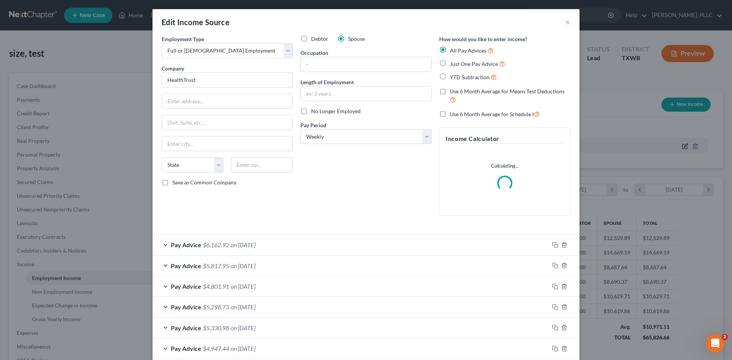
scroll to position [143, 302]
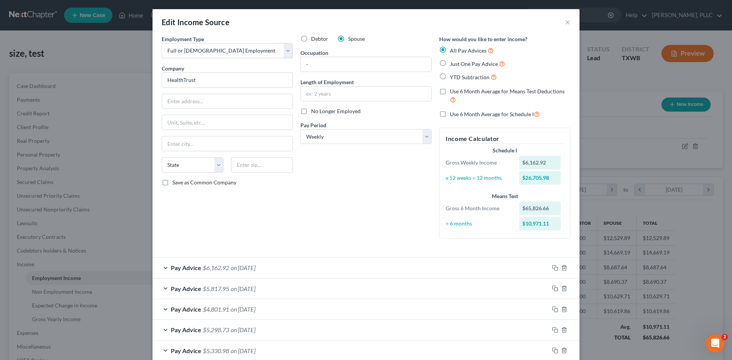
click at [311, 40] on label "Debtor" at bounding box center [319, 39] width 17 height 8
click at [314, 40] on input "Debtor" at bounding box center [316, 37] width 5 height 5
radio input "true"
click at [450, 93] on label "Use 6 Month Average for Means Test Deductions" at bounding box center [510, 96] width 120 height 16
click at [453, 93] on input "Use 6 Month Average for Means Test Deductions" at bounding box center [455, 90] width 5 height 5
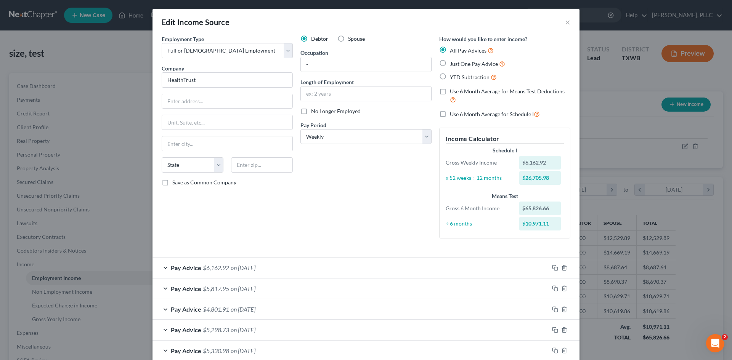
checkbox input "true"
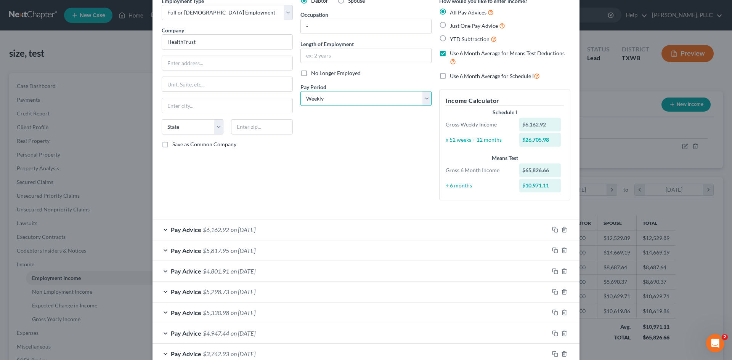
click at [391, 99] on select "Select Monthly Twice Monthly Every Other Week Weekly" at bounding box center [365, 98] width 131 height 15
select select "2"
click at [300, 91] on select "Select Monthly Twice Monthly Every Other Week Weekly" at bounding box center [365, 98] width 131 height 15
click at [396, 150] on div "Debtor Spouse Occupation - Length of Employment No Longer Employed Pay Period *…" at bounding box center [366, 102] width 139 height 210
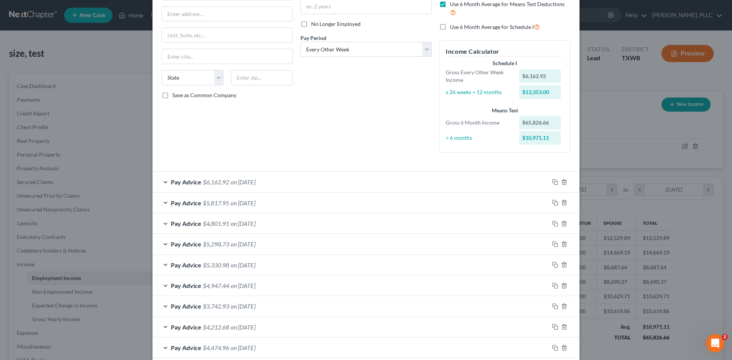
scroll to position [78, 0]
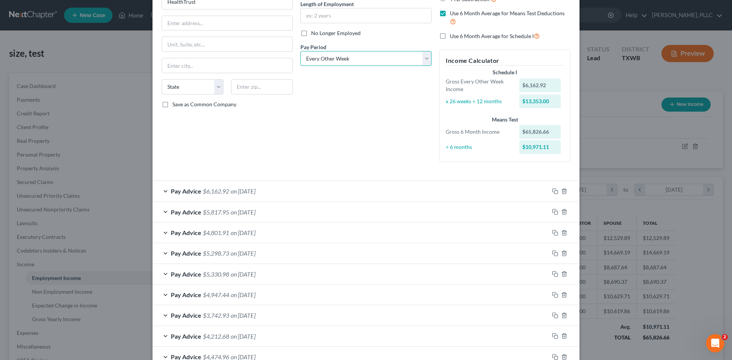
click at [380, 60] on select "Select Monthly Twice Monthly Every Other Week Weekly" at bounding box center [365, 58] width 131 height 15
click at [300, 51] on select "Select Monthly Twice Monthly Every Other Week Weekly" at bounding box center [365, 58] width 131 height 15
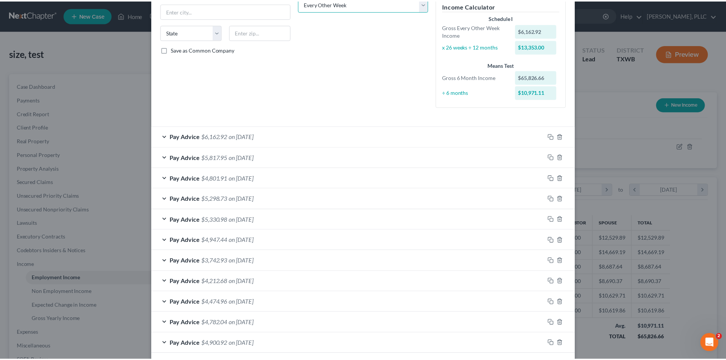
scroll to position [231, 0]
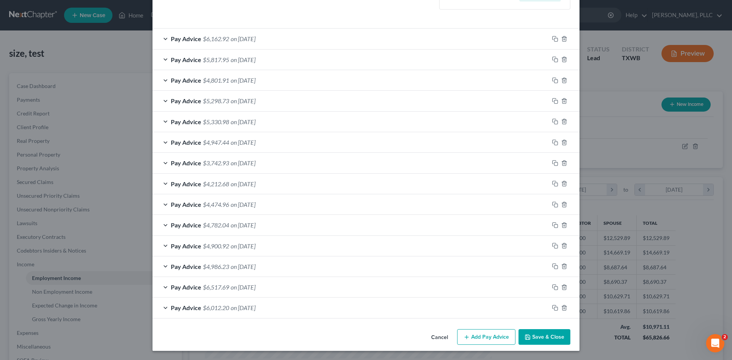
click at [545, 341] on button "Save & Close" at bounding box center [544, 337] width 52 height 16
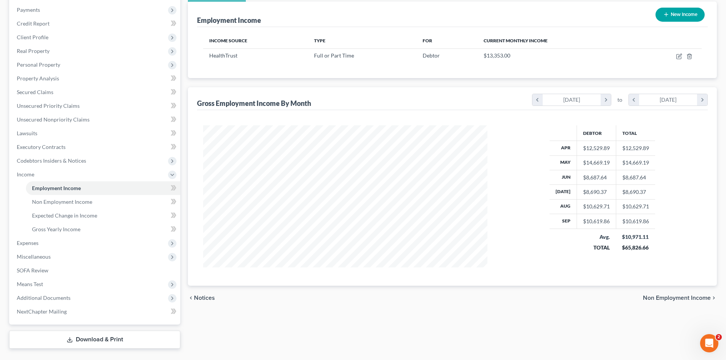
scroll to position [107, 0]
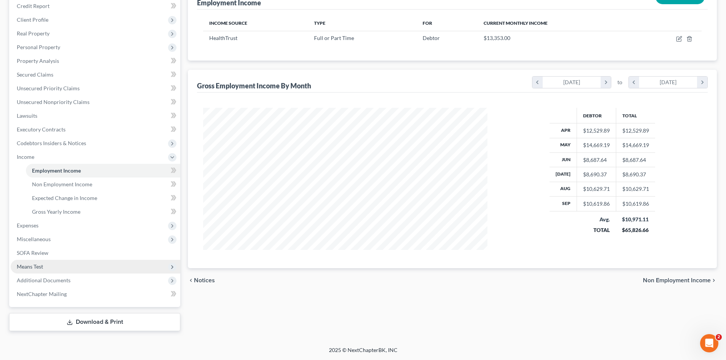
click at [43, 266] on span "Means Test" at bounding box center [96, 267] width 170 height 14
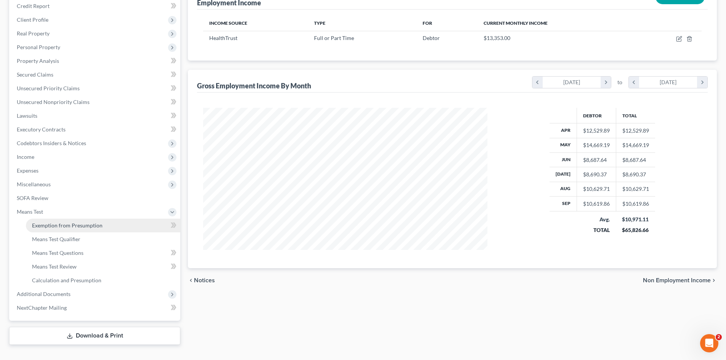
click at [45, 228] on span "Exemption from Presumption" at bounding box center [67, 225] width 71 height 6
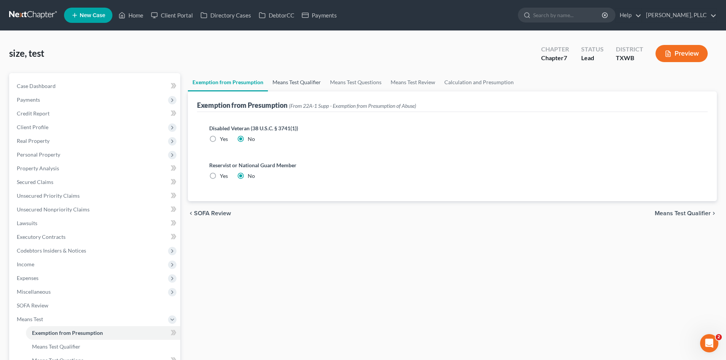
click at [285, 78] on link "Means Test Qualifier" at bounding box center [297, 82] width 58 height 18
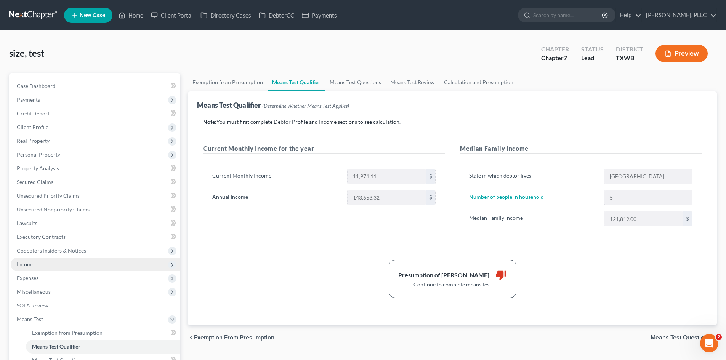
click at [37, 265] on span "Income" at bounding box center [96, 265] width 170 height 14
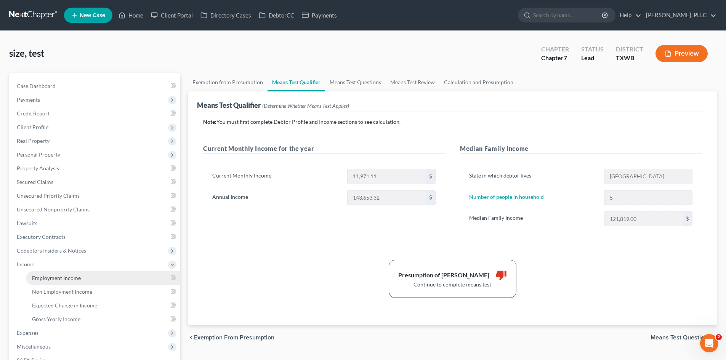
click at [42, 273] on link "Employment Income" at bounding box center [103, 278] width 154 height 14
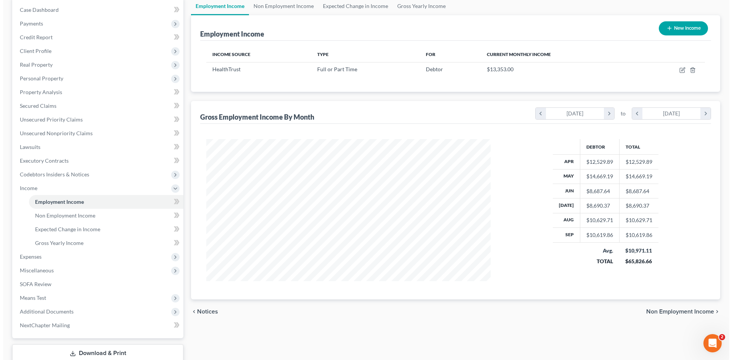
scroll to position [38, 0]
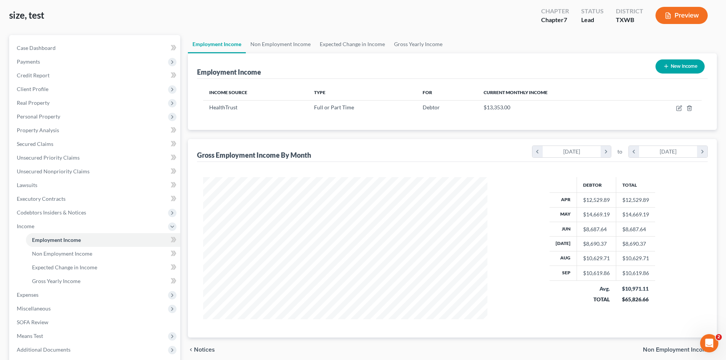
click at [666, 65] on icon "button" at bounding box center [666, 66] width 6 height 6
select select "0"
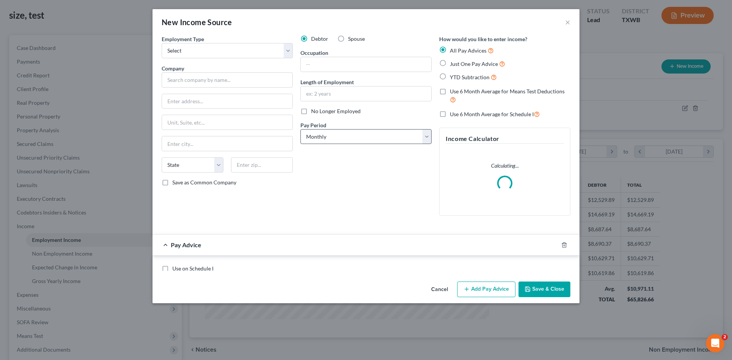
scroll to position [143, 302]
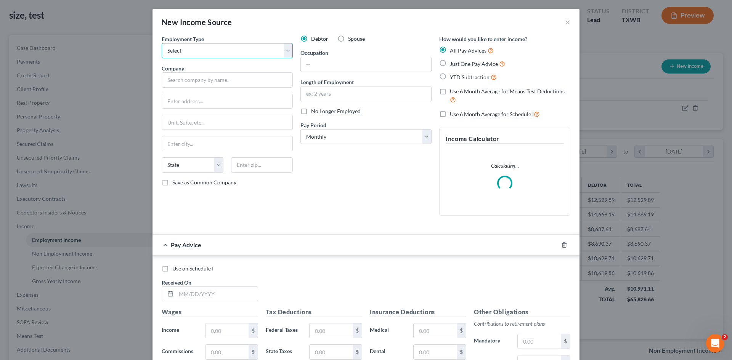
click at [187, 50] on select "Select Full or [DEMOGRAPHIC_DATA] Employment Self Employment" at bounding box center [227, 50] width 131 height 15
select select "0"
click at [162, 43] on select "Select Full or [DEMOGRAPHIC_DATA] Employment Self Employment" at bounding box center [227, 50] width 131 height 15
click at [348, 37] on label "Spouse" at bounding box center [356, 39] width 17 height 8
click at [351, 37] on input "Spouse" at bounding box center [353, 37] width 5 height 5
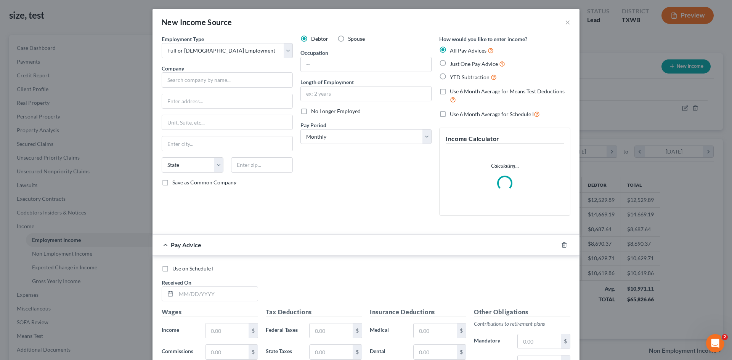
radio input "true"
click at [320, 138] on select "Select Monthly Twice Monthly Every Other Week Weekly" at bounding box center [365, 136] width 131 height 15
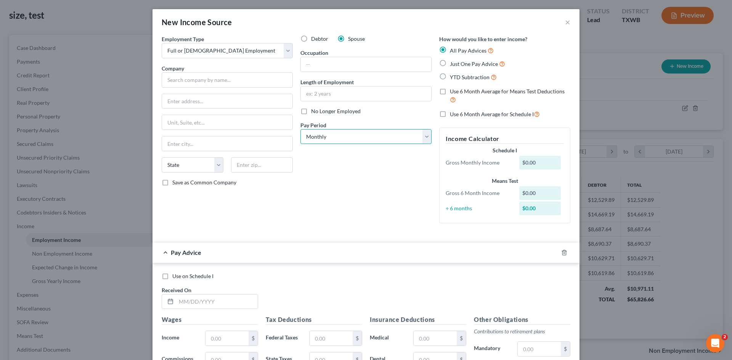
click at [300, 129] on select "Select Monthly Twice Monthly Every Other Week Weekly" at bounding box center [365, 136] width 131 height 15
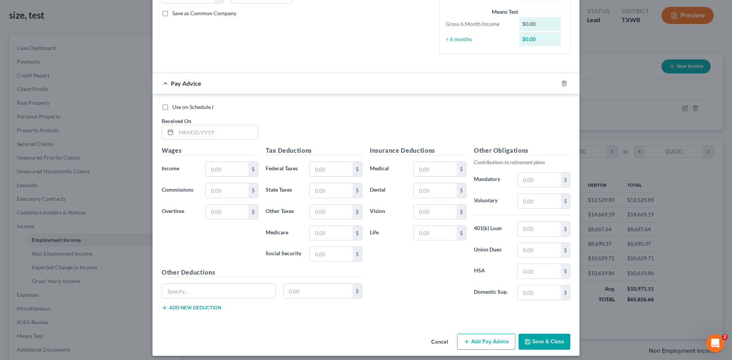
scroll to position [174, 0]
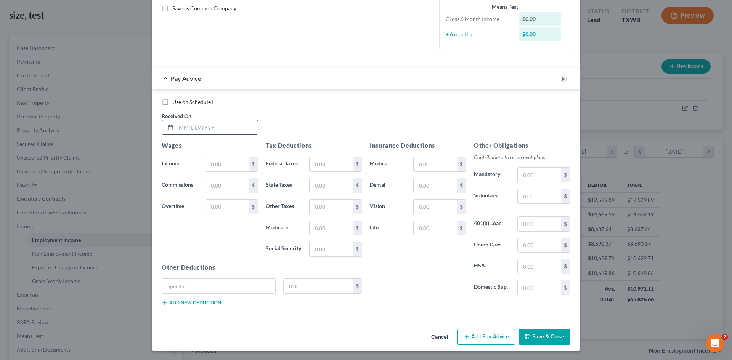
click at [195, 132] on input "text" at bounding box center [217, 127] width 82 height 14
click at [220, 173] on div "Wages Income * $ Commissions $ Overtime $" at bounding box center [210, 202] width 104 height 122
click at [216, 167] on input "text" at bounding box center [226, 164] width 43 height 14
type input "1,200"
click at [183, 132] on input "text" at bounding box center [217, 127] width 82 height 14
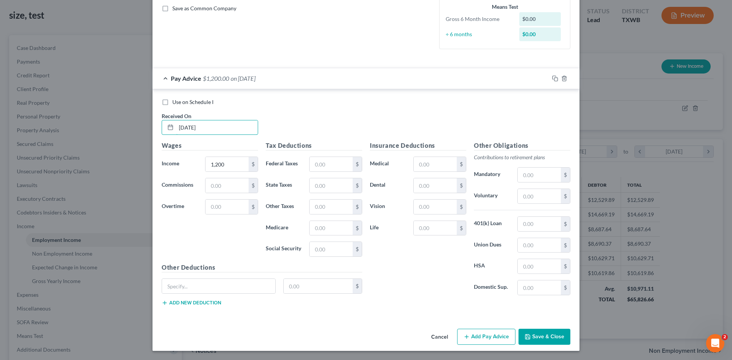
type input "[DATE]"
click at [534, 334] on button "Save & Close" at bounding box center [544, 337] width 52 height 16
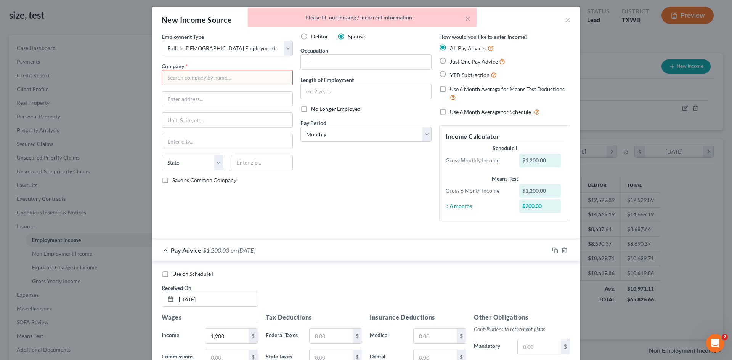
scroll to position [0, 0]
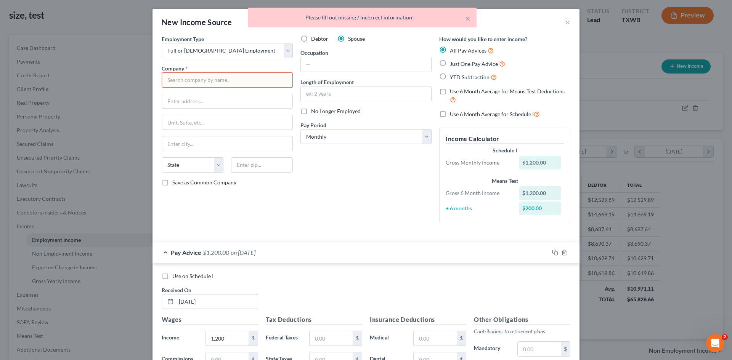
drag, startPoint x: 213, startPoint y: 81, endPoint x: 212, endPoint y: 85, distance: 4.3
click at [212, 85] on input "text" at bounding box center [227, 79] width 131 height 15
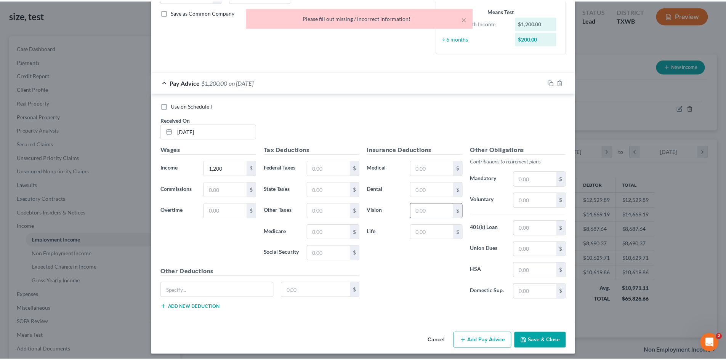
scroll to position [174, 0]
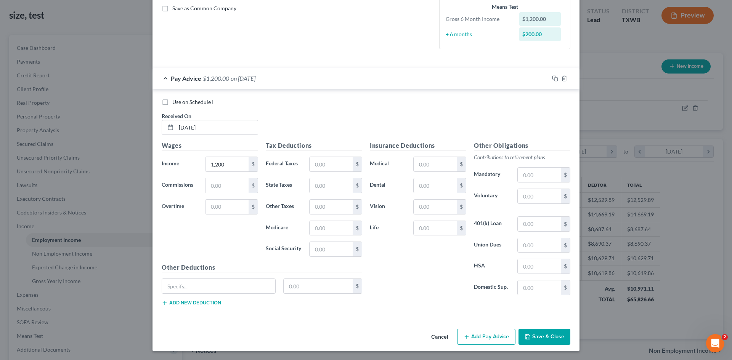
click at [533, 339] on button "Save & Close" at bounding box center [544, 337] width 52 height 16
type input "guy"
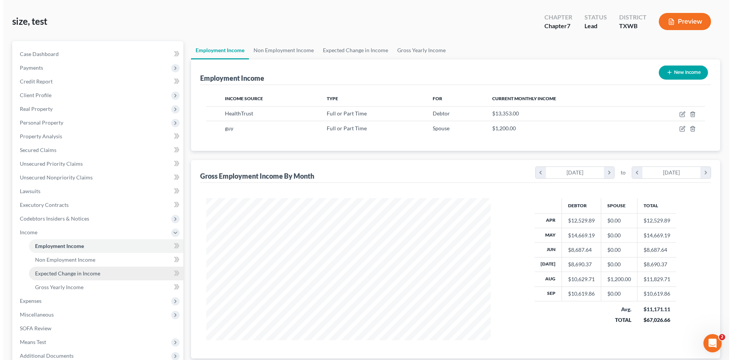
scroll to position [31, 0]
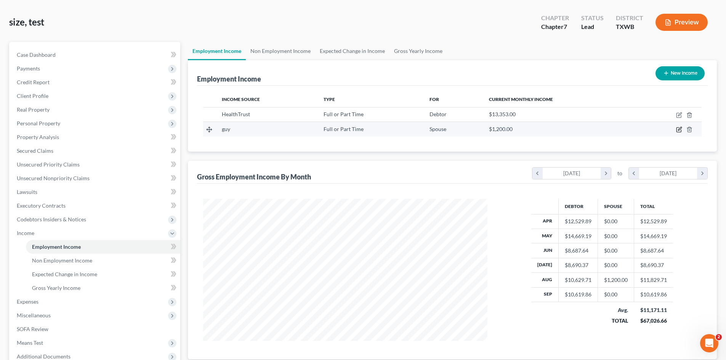
click at [678, 127] on icon "button" at bounding box center [679, 130] width 6 height 6
select select "0"
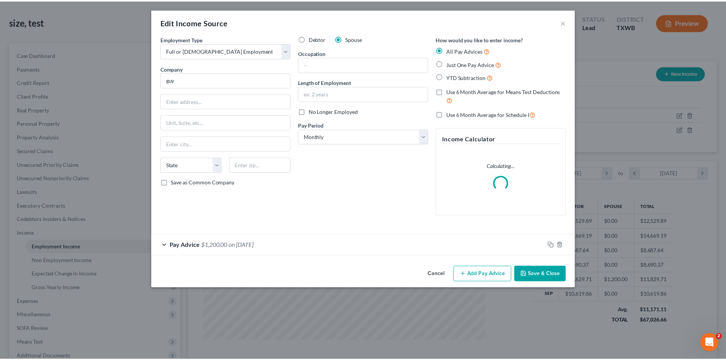
scroll to position [143, 302]
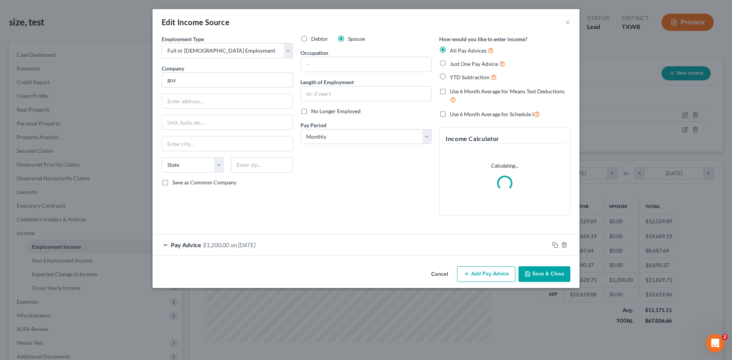
click at [450, 64] on label "Just One Pay Advice" at bounding box center [477, 63] width 55 height 9
click at [453, 64] on input "Just One Pay Advice" at bounding box center [455, 61] width 5 height 5
radio input "true"
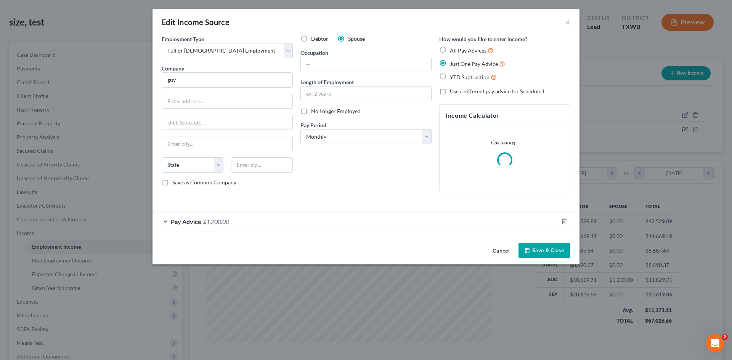
click at [538, 253] on button "Save & Close" at bounding box center [544, 251] width 52 height 16
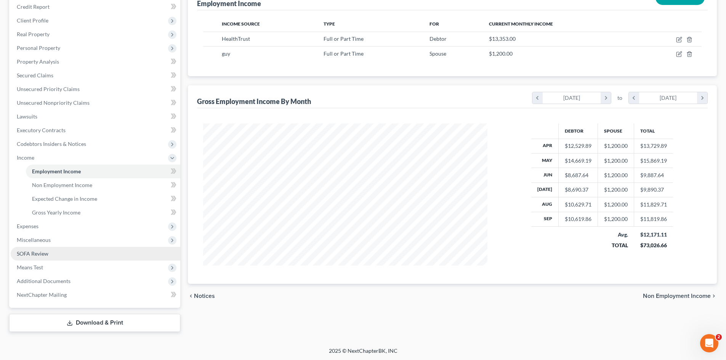
scroll to position [107, 0]
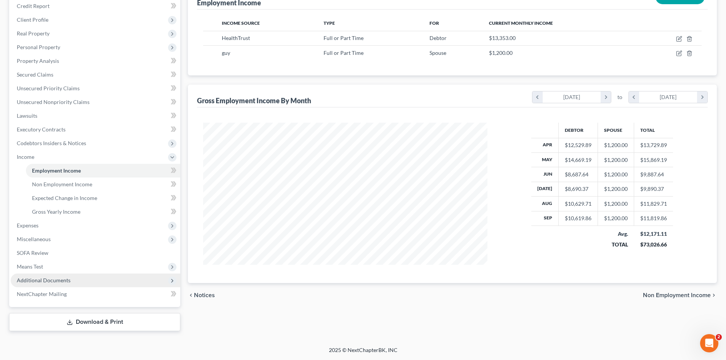
click at [55, 282] on span "Additional Documents" at bounding box center [44, 280] width 54 height 6
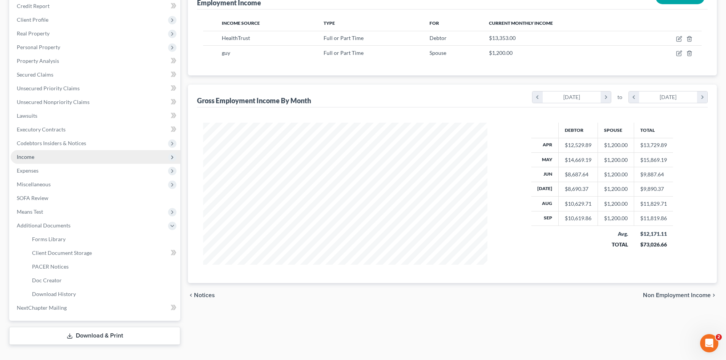
click at [27, 151] on span "Income" at bounding box center [96, 157] width 170 height 14
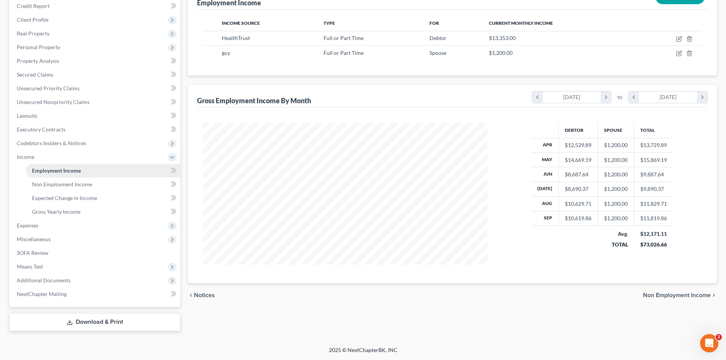
click at [32, 169] on span "Employment Income" at bounding box center [56, 170] width 49 height 6
click at [36, 264] on span "Means Test" at bounding box center [30, 266] width 26 height 6
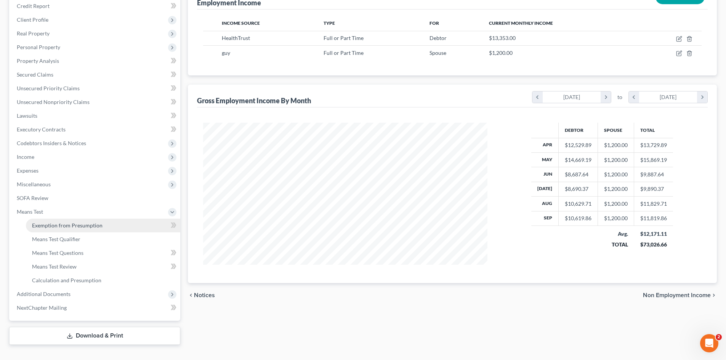
click at [37, 232] on link "Exemption from Presumption" at bounding box center [103, 226] width 154 height 14
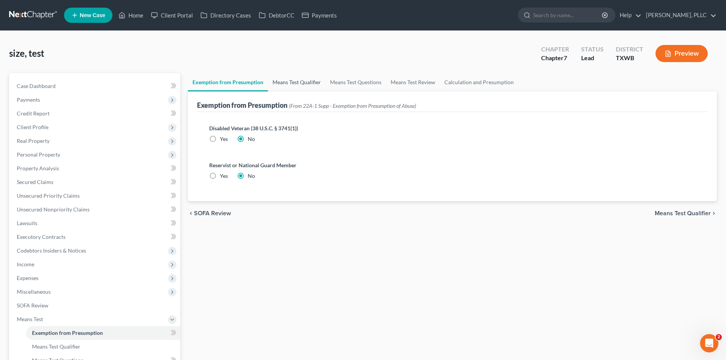
click at [282, 90] on link "Means Test Qualifier" at bounding box center [297, 82] width 58 height 18
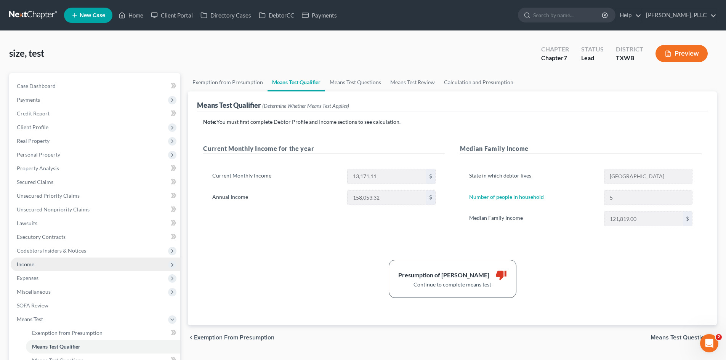
click at [36, 265] on span "Income" at bounding box center [96, 265] width 170 height 14
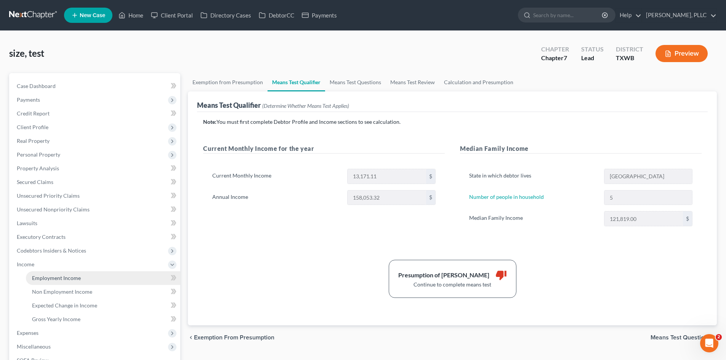
click at [49, 280] on span "Employment Income" at bounding box center [56, 278] width 49 height 6
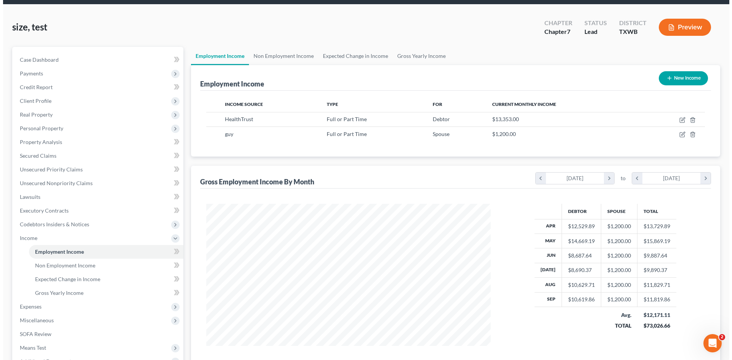
scroll to position [76, 0]
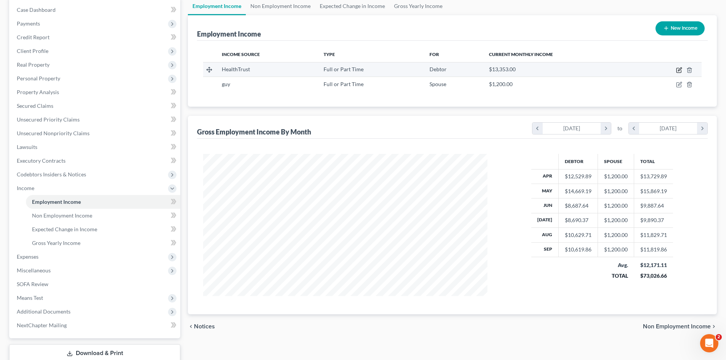
click at [680, 71] on icon "button" at bounding box center [679, 68] width 3 height 3
select select "0"
select select "2"
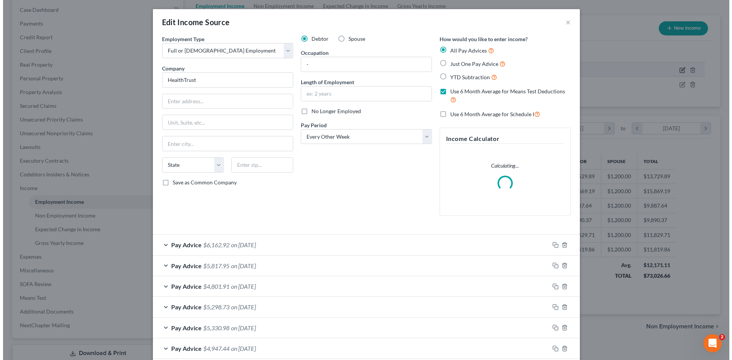
scroll to position [143, 302]
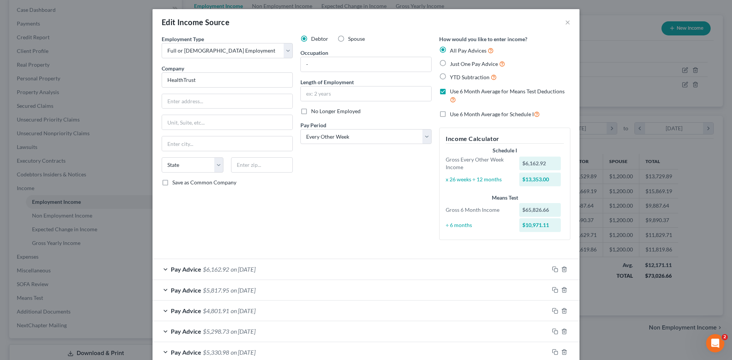
click at [450, 62] on span "Just One Pay Advice" at bounding box center [474, 64] width 48 height 6
click at [453, 62] on input "Just One Pay Advice" at bounding box center [455, 61] width 5 height 5
radio input "true"
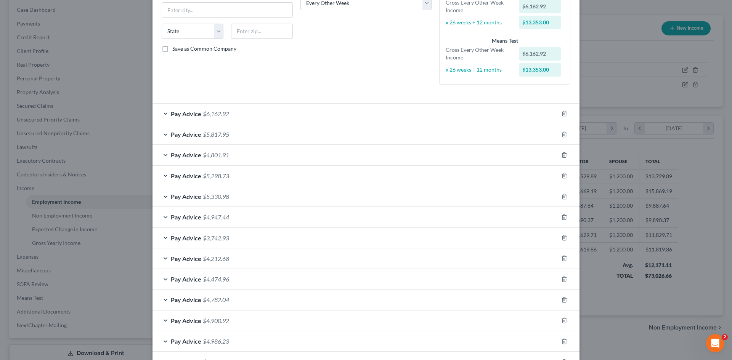
scroll to position [133, 0]
click at [337, 116] on div "Pay Advice $6,162.92" at bounding box center [355, 115] width 406 height 20
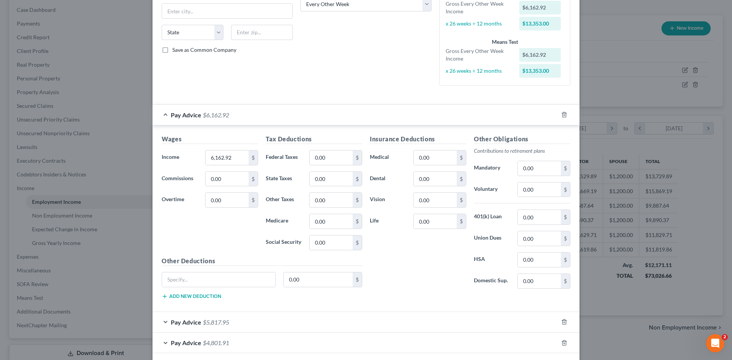
click at [337, 116] on div "Pay Advice $6,162.92" at bounding box center [355, 115] width 406 height 20
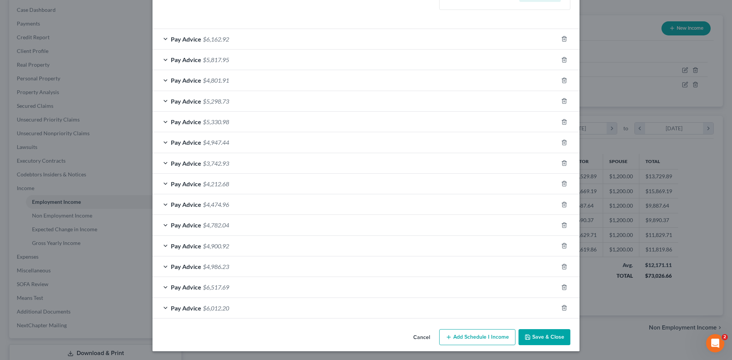
scroll to position [209, 0]
click at [226, 307] on span "$6,012.20" at bounding box center [216, 307] width 26 height 7
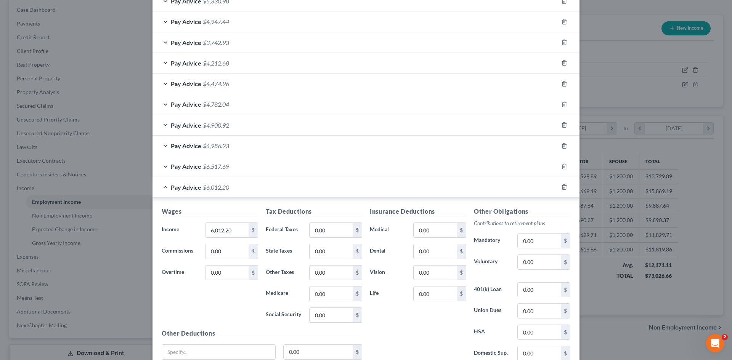
scroll to position [319, 0]
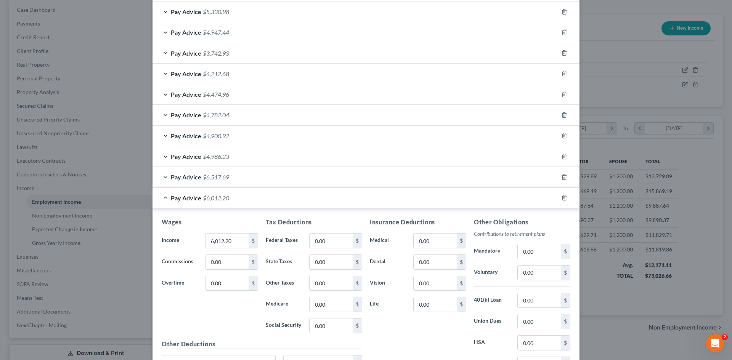
click at [159, 201] on div "Pay Advice $6,012.20" at bounding box center [355, 198] width 406 height 20
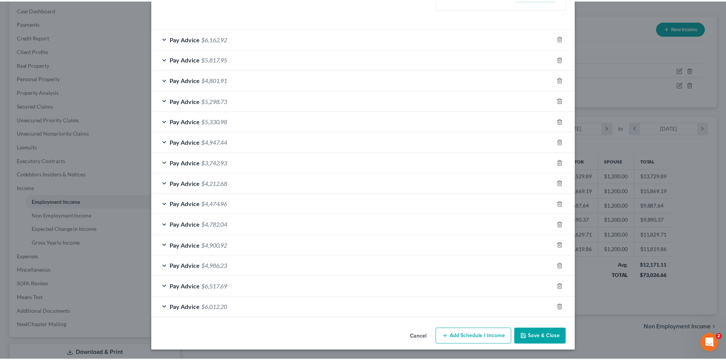
scroll to position [209, 0]
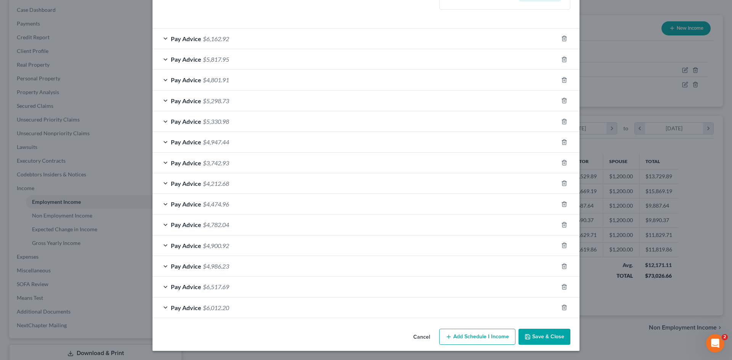
click at [526, 337] on polyline "button" at bounding box center [527, 338] width 3 height 2
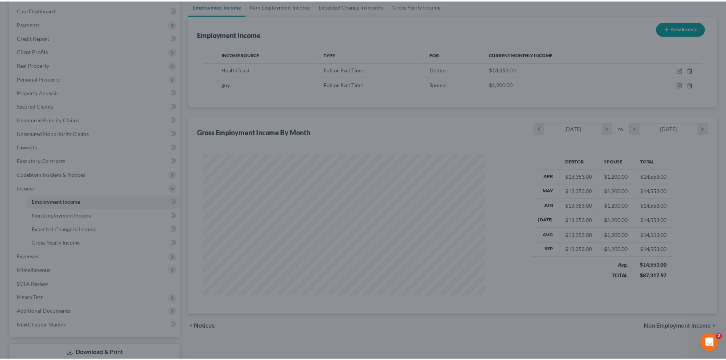
scroll to position [381058, 380901]
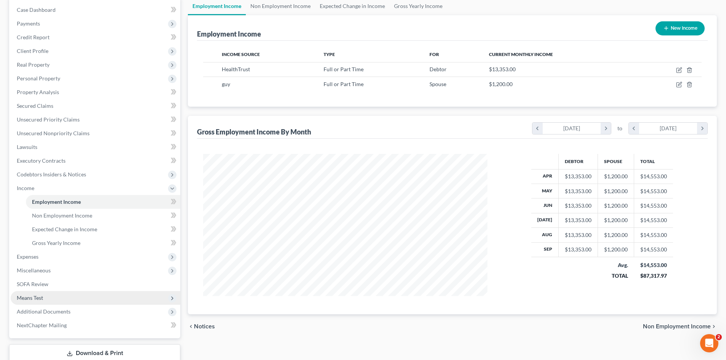
click at [39, 299] on span "Means Test" at bounding box center [30, 298] width 26 height 6
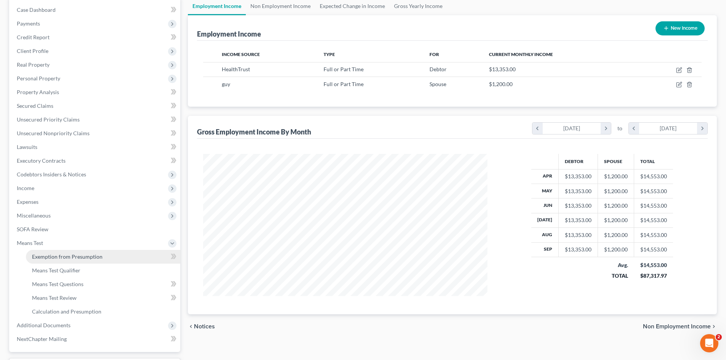
click at [59, 256] on span "Exemption from Presumption" at bounding box center [67, 256] width 71 height 6
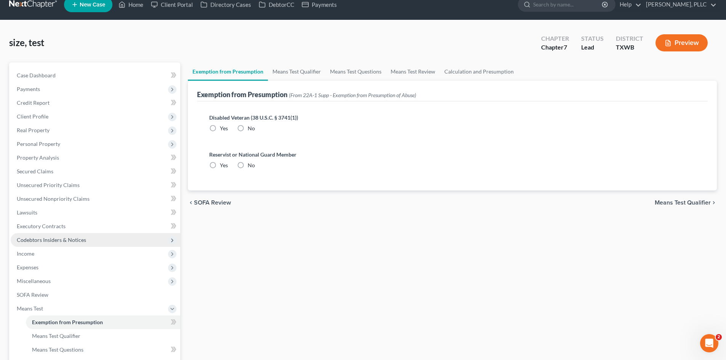
radio input "true"
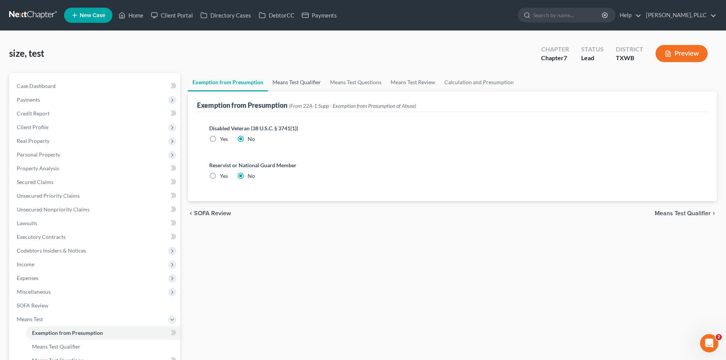
click at [274, 82] on link "Means Test Qualifier" at bounding box center [297, 82] width 58 height 18
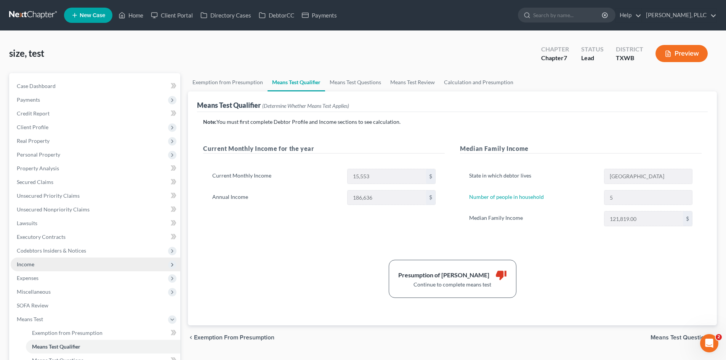
click at [43, 264] on span "Income" at bounding box center [96, 265] width 170 height 14
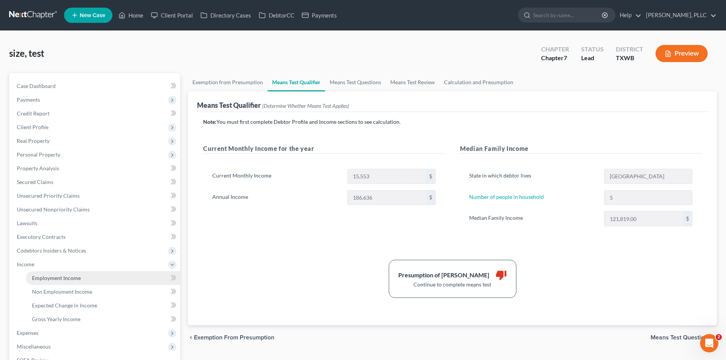
click at [85, 276] on link "Employment Income" at bounding box center [103, 278] width 154 height 14
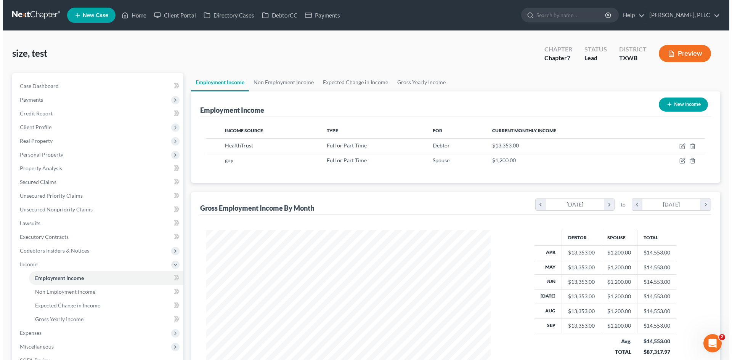
scroll to position [142, 300]
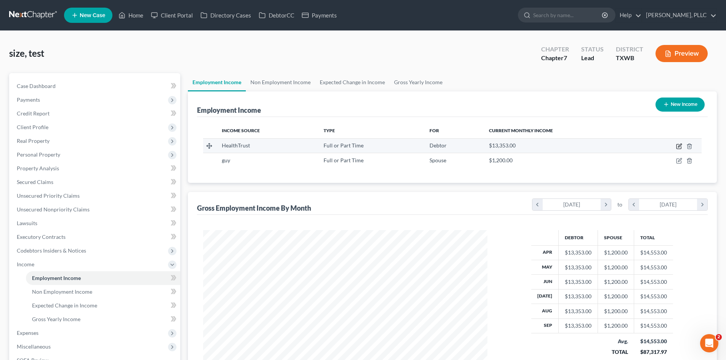
click at [679, 148] on icon "button" at bounding box center [679, 146] width 6 height 6
select select "0"
select select "2"
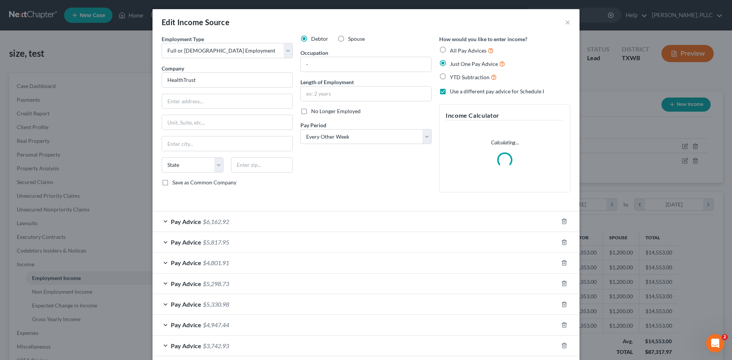
scroll to position [143, 302]
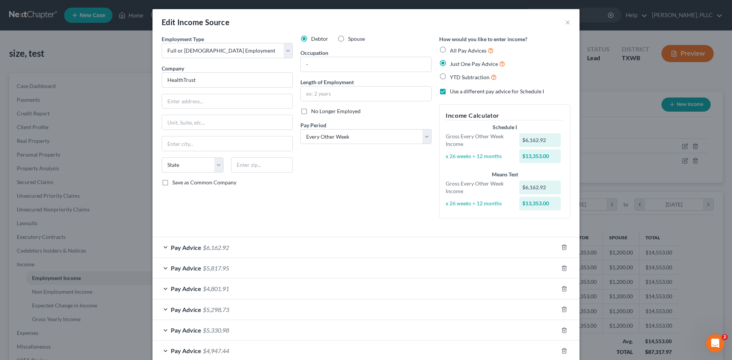
click at [450, 90] on label "Use a different pay advice for Schedule I" at bounding box center [497, 92] width 94 height 8
click at [453, 90] on input "Use a different pay advice for Schedule I" at bounding box center [455, 90] width 5 height 5
checkbox input "false"
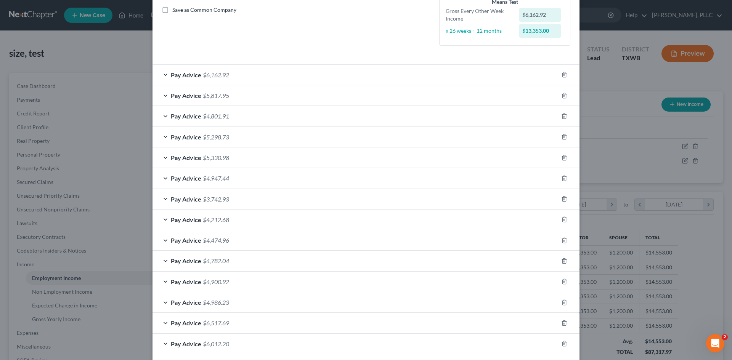
scroll to position [209, 0]
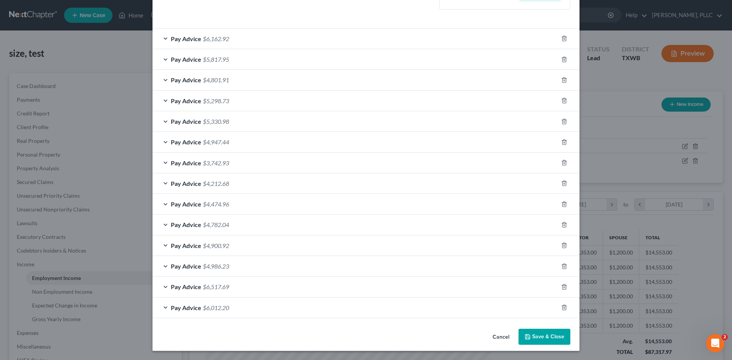
click at [205, 308] on span "$6,012.20" at bounding box center [216, 307] width 26 height 7
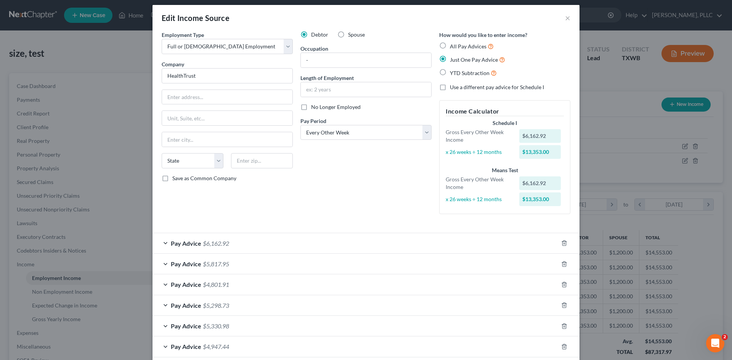
scroll to position [0, 0]
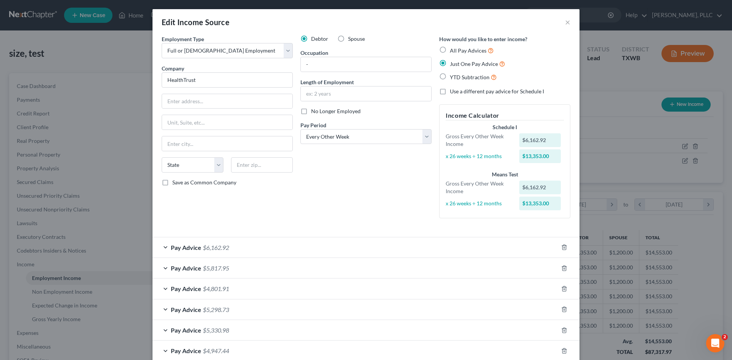
click at [450, 53] on label "All Pay Advices" at bounding box center [472, 50] width 44 height 9
click at [453, 51] on input "All Pay Advices" at bounding box center [455, 48] width 5 height 5
radio input "true"
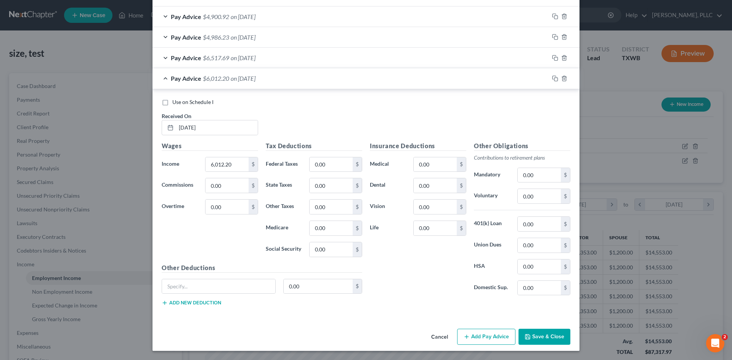
scroll to position [460, 0]
click at [164, 80] on div "Pay Advice $6,012.20 on [DATE]" at bounding box center [350, 78] width 396 height 20
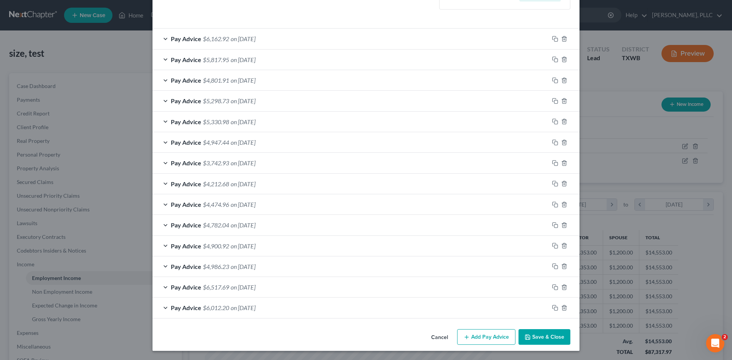
scroll to position [231, 0]
click at [562, 145] on icon "button" at bounding box center [563, 142] width 3 height 5
click at [565, 308] on div at bounding box center [564, 308] width 30 height 12
click at [563, 307] on icon "button" at bounding box center [563, 307] width 3 height 5
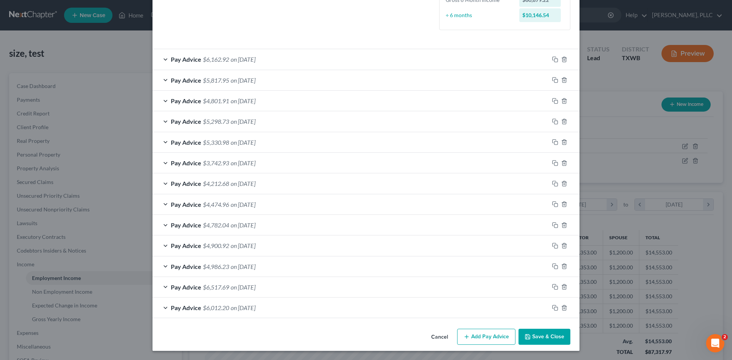
scroll to position [189, 0]
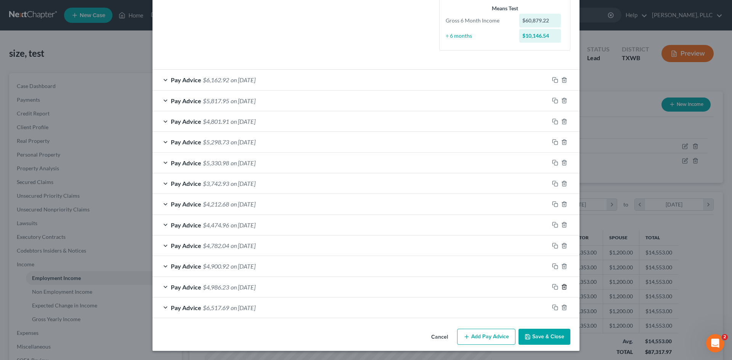
click at [562, 284] on icon "button" at bounding box center [563, 286] width 3 height 5
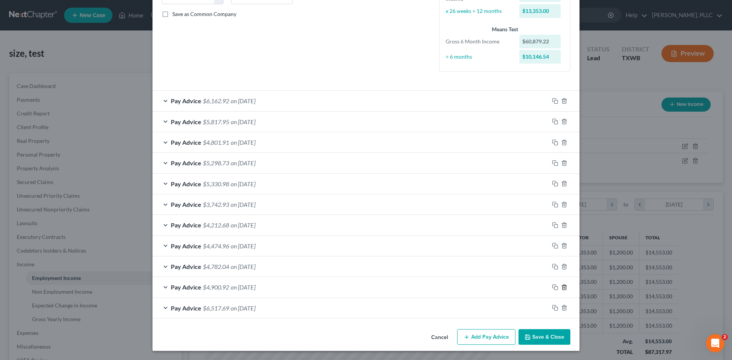
click at [562, 284] on icon "button" at bounding box center [564, 287] width 6 height 6
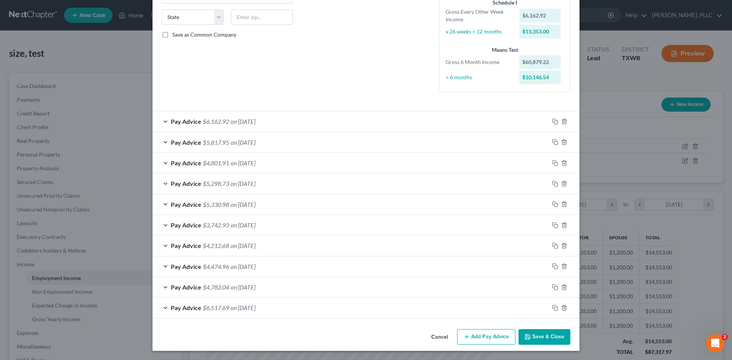
scroll to position [148, 0]
click at [562, 284] on icon "button" at bounding box center [564, 287] width 6 height 6
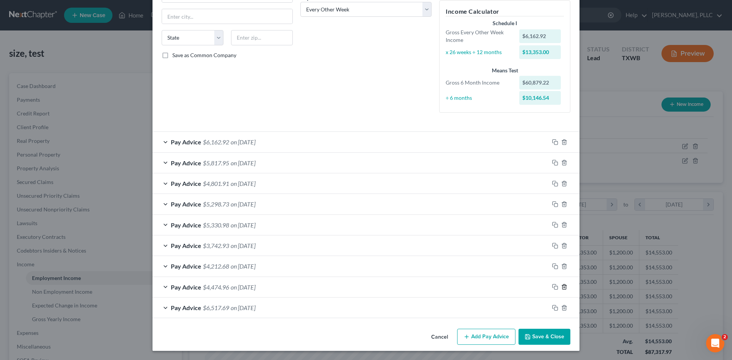
click at [562, 285] on icon "button" at bounding box center [563, 287] width 3 height 5
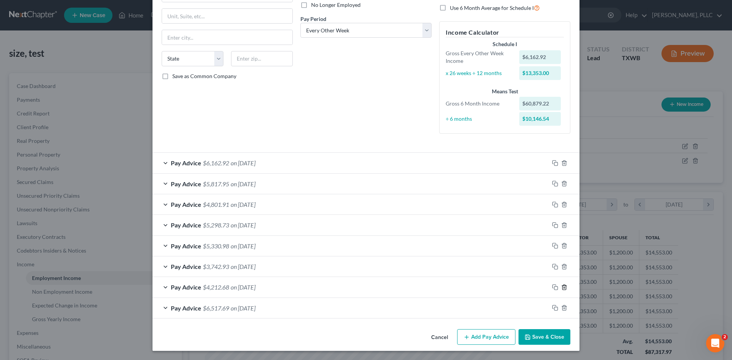
click at [562, 284] on icon "button" at bounding box center [564, 287] width 6 height 6
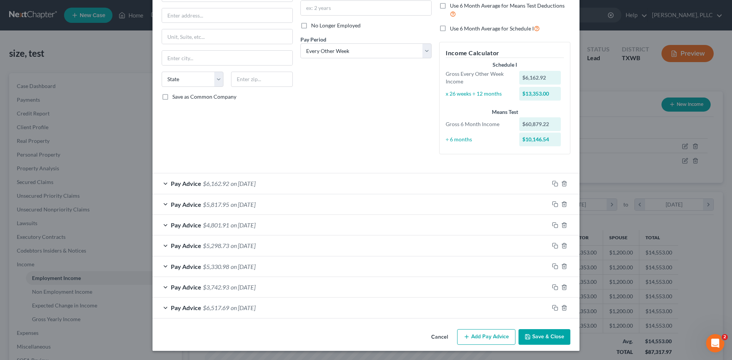
scroll to position [86, 0]
click at [562, 309] on icon "button" at bounding box center [564, 308] width 6 height 6
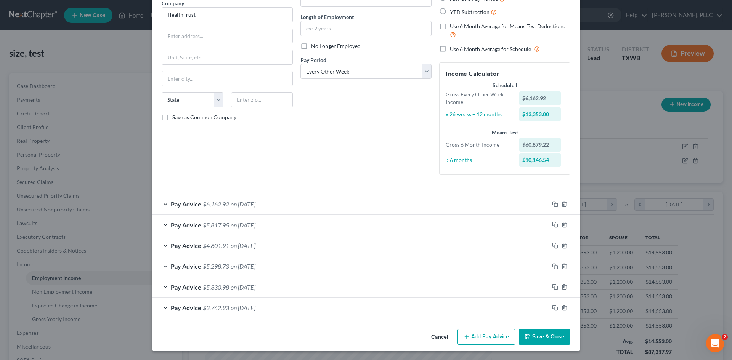
scroll to position [65, 0]
click at [562, 308] on icon "button" at bounding box center [564, 308] width 6 height 6
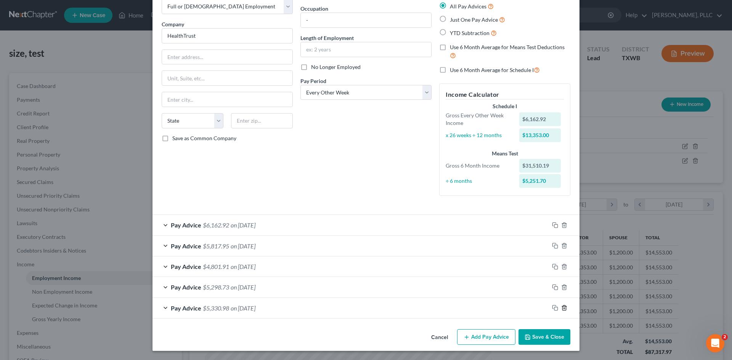
scroll to position [44, 0]
click at [450, 21] on label "Just One Pay Advice" at bounding box center [477, 19] width 55 height 9
click at [453, 20] on input "Just One Pay Advice" at bounding box center [455, 17] width 5 height 5
radio input "true"
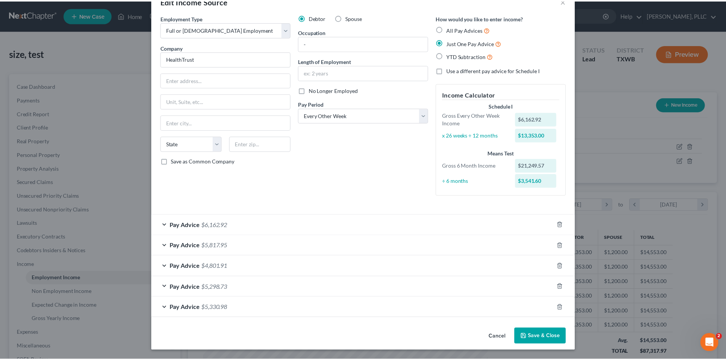
scroll to position [21, 0]
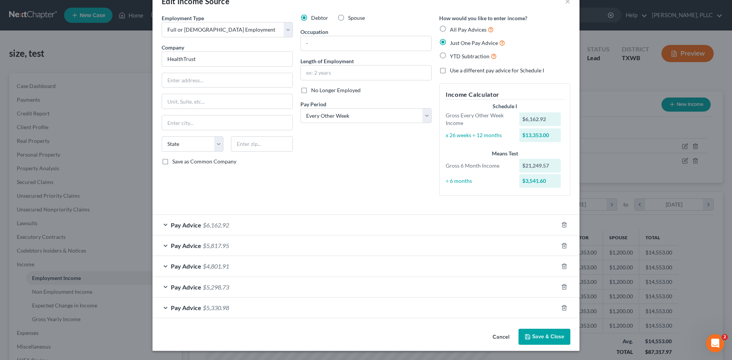
click at [545, 334] on button "Save & Close" at bounding box center [544, 337] width 52 height 16
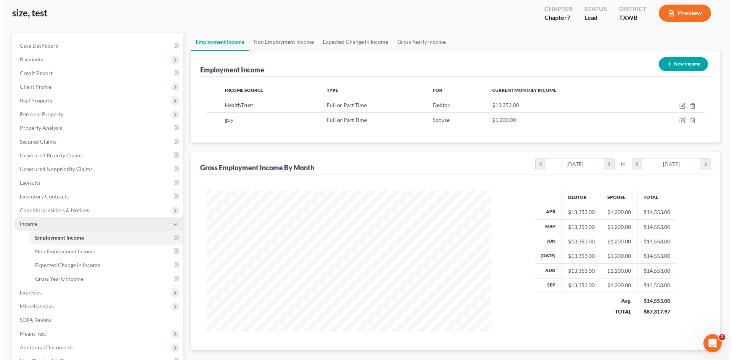
scroll to position [107, 0]
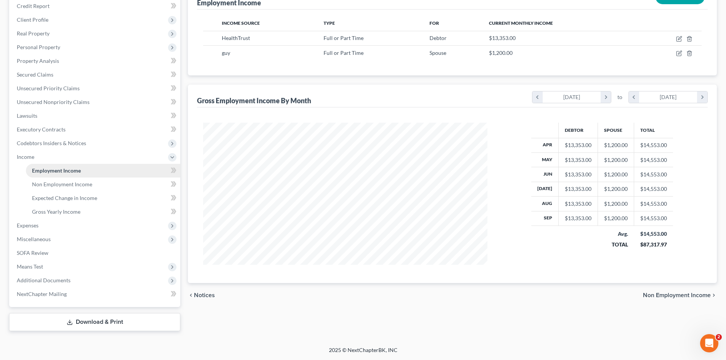
click at [53, 172] on span "Employment Income" at bounding box center [56, 170] width 49 height 6
click at [679, 40] on icon "button" at bounding box center [679, 37] width 3 height 3
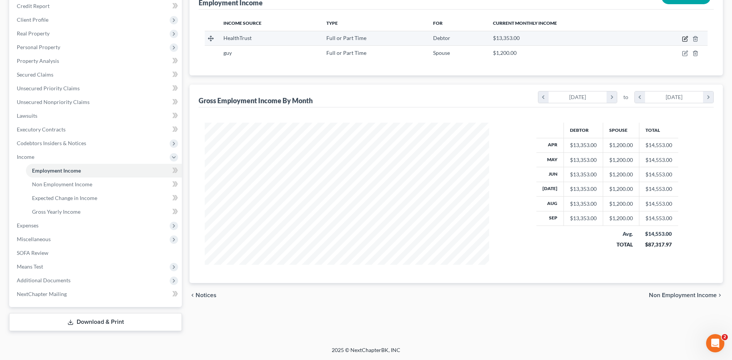
select select "0"
select select "2"
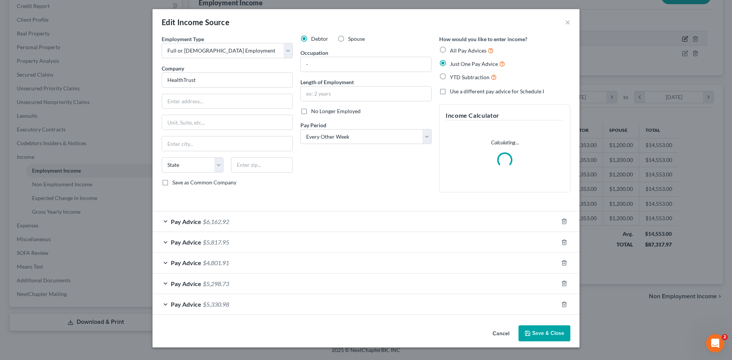
scroll to position [143, 302]
click at [450, 48] on label "All Pay Advices" at bounding box center [472, 50] width 44 height 9
click at [453, 48] on input "All Pay Advices" at bounding box center [455, 48] width 5 height 5
radio input "true"
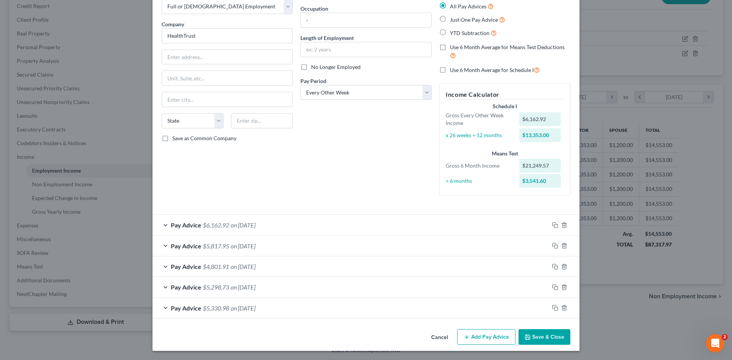
scroll to position [44, 0]
click at [564, 247] on icon "button" at bounding box center [564, 246] width 6 height 6
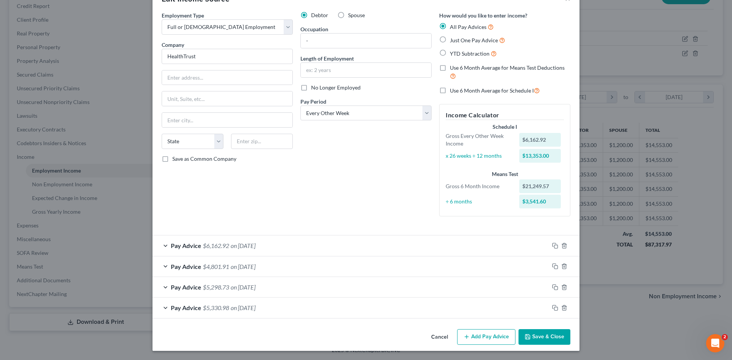
scroll to position [24, 0]
click at [562, 267] on icon "button" at bounding box center [564, 266] width 6 height 6
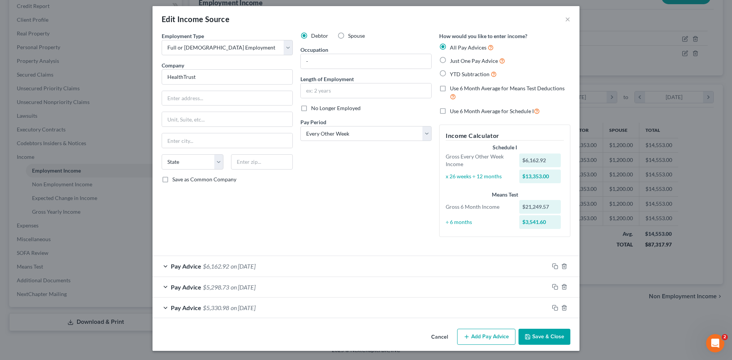
scroll to position [3, 0]
click at [565, 287] on line "button" at bounding box center [565, 288] width 0 height 2
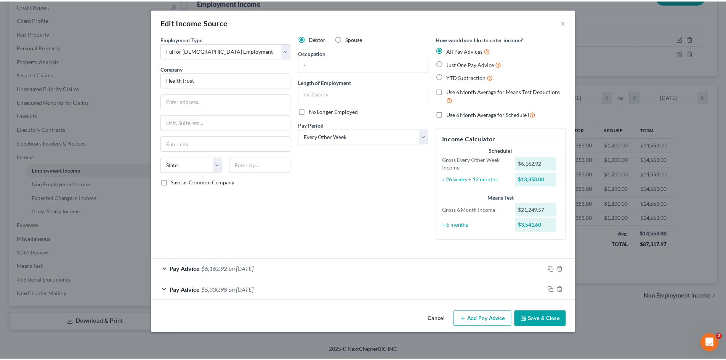
scroll to position [0, 0]
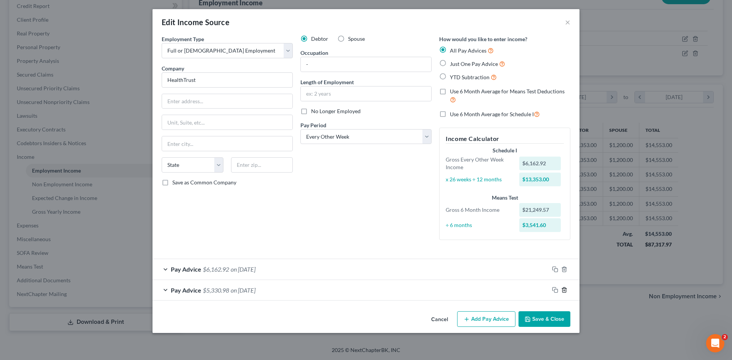
click at [563, 290] on icon "button" at bounding box center [564, 290] width 6 height 6
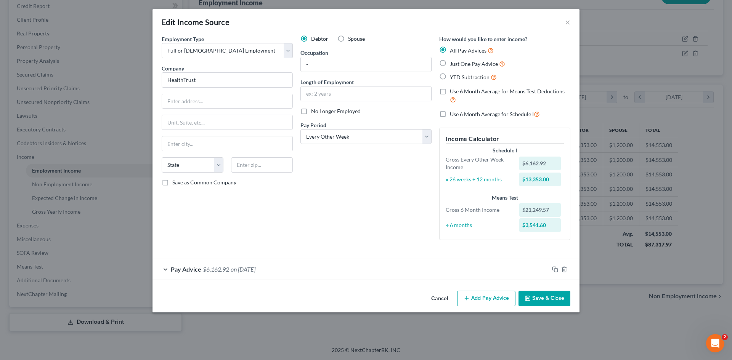
click at [541, 302] on button "Save & Close" at bounding box center [544, 299] width 52 height 16
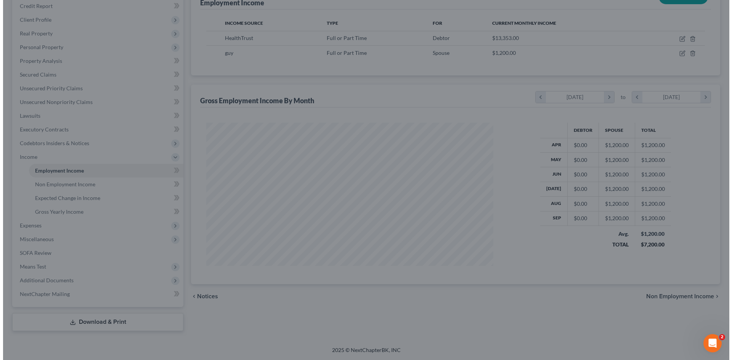
scroll to position [381058, 380901]
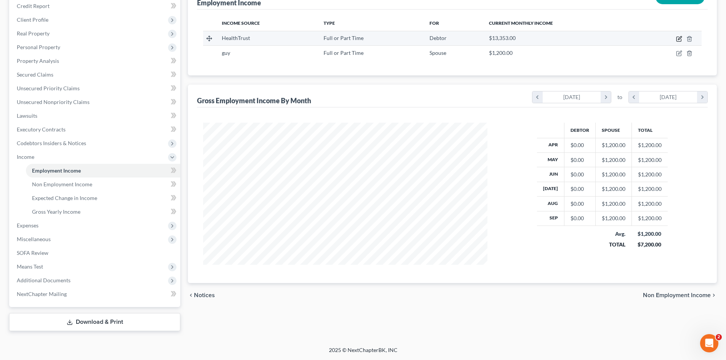
click at [677, 40] on icon "button" at bounding box center [679, 39] width 6 height 6
select select "0"
select select "2"
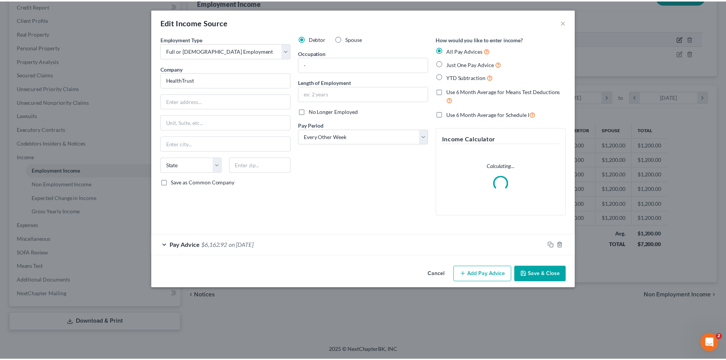
scroll to position [143, 302]
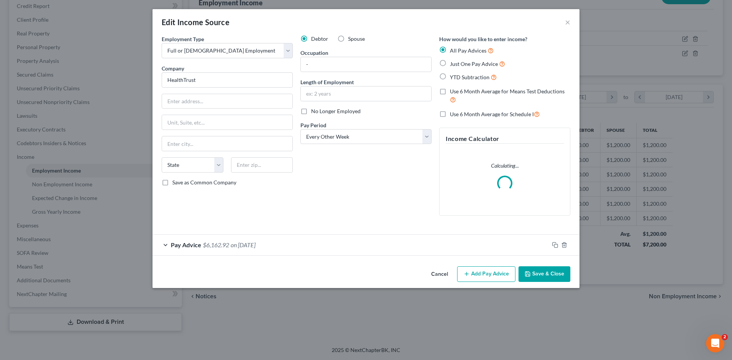
click at [450, 63] on label "Just One Pay Advice" at bounding box center [477, 63] width 55 height 9
click at [453, 63] on input "Just One Pay Advice" at bounding box center [455, 61] width 5 height 5
radio input "true"
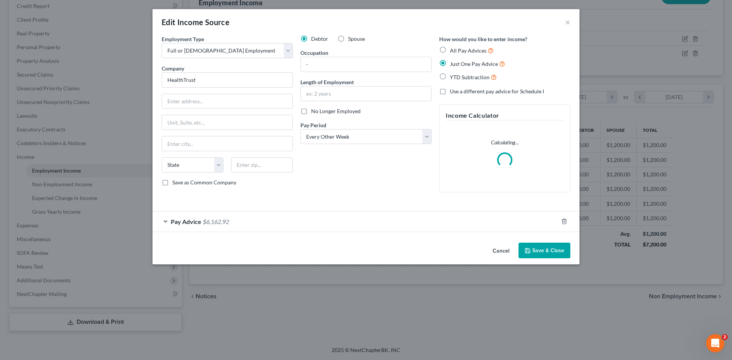
click at [551, 252] on button "Save & Close" at bounding box center [544, 251] width 52 height 16
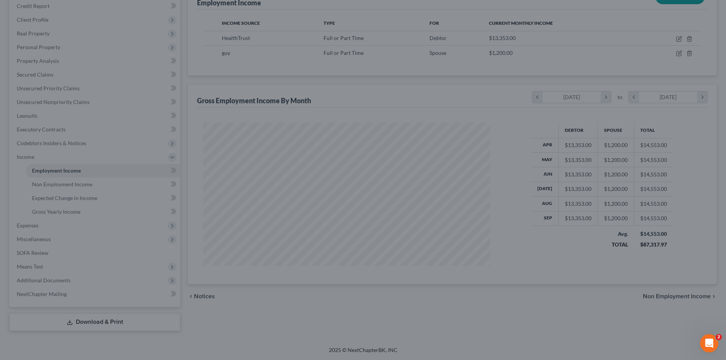
scroll to position [381058, 380901]
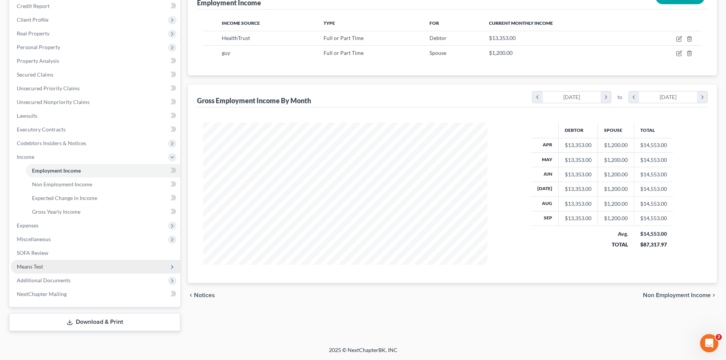
click at [64, 265] on span "Means Test" at bounding box center [96, 267] width 170 height 14
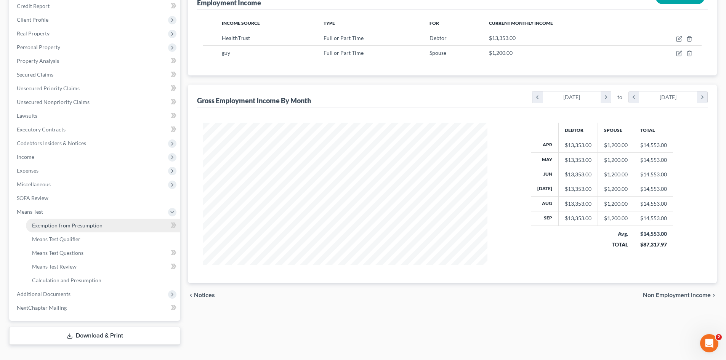
click at [72, 228] on span "Exemption from Presumption" at bounding box center [67, 225] width 71 height 6
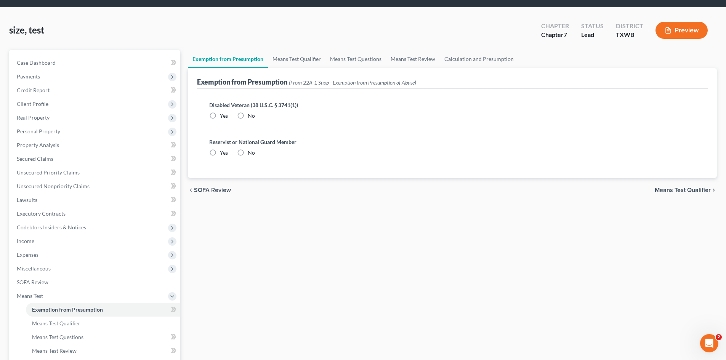
radio input "true"
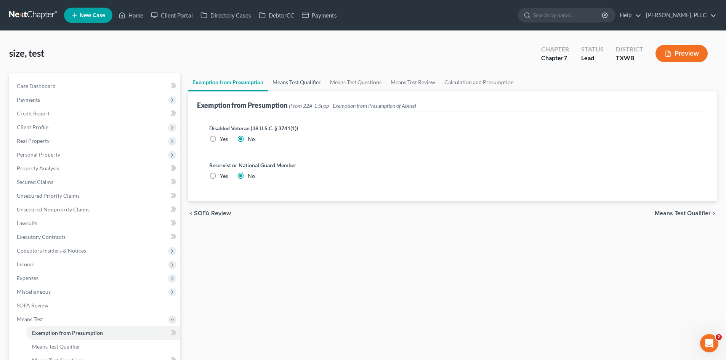
click at [306, 75] on link "Means Test Qualifier" at bounding box center [297, 82] width 58 height 18
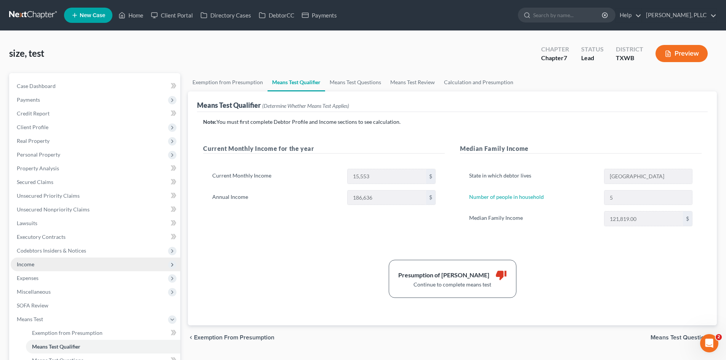
click at [35, 262] on span "Income" at bounding box center [96, 265] width 170 height 14
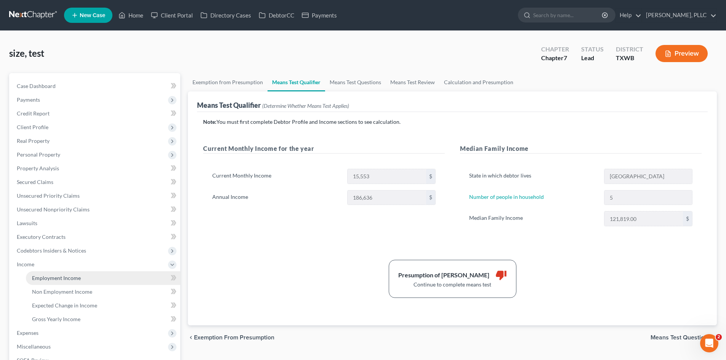
click at [37, 274] on link "Employment Income" at bounding box center [103, 278] width 154 height 14
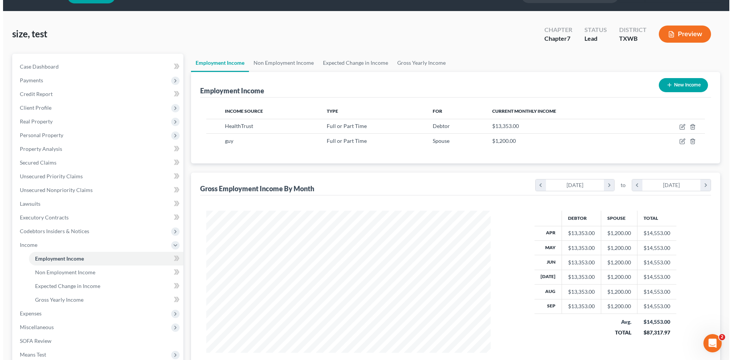
scroll to position [38, 0]
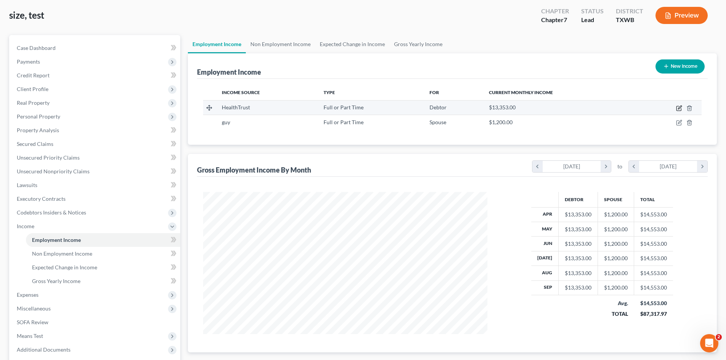
click at [680, 108] on icon "button" at bounding box center [679, 107] width 3 height 3
select select "0"
select select "2"
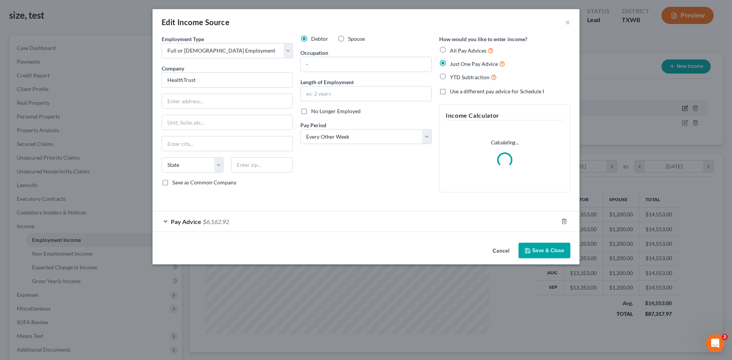
scroll to position [143, 302]
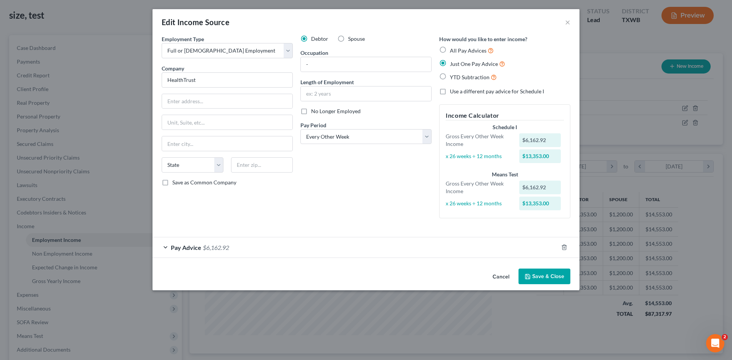
click at [283, 244] on div "Pay Advice $6,162.92" at bounding box center [355, 247] width 406 height 20
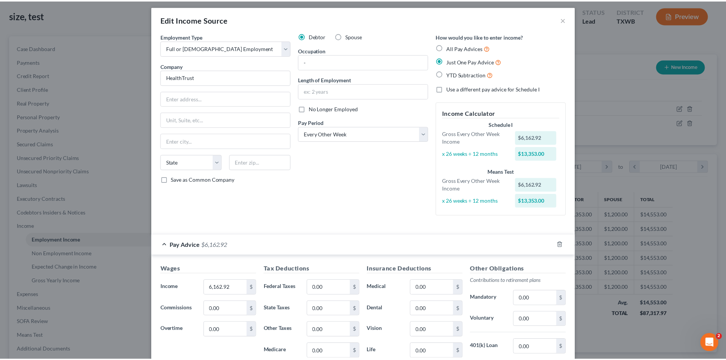
scroll to position [0, 0]
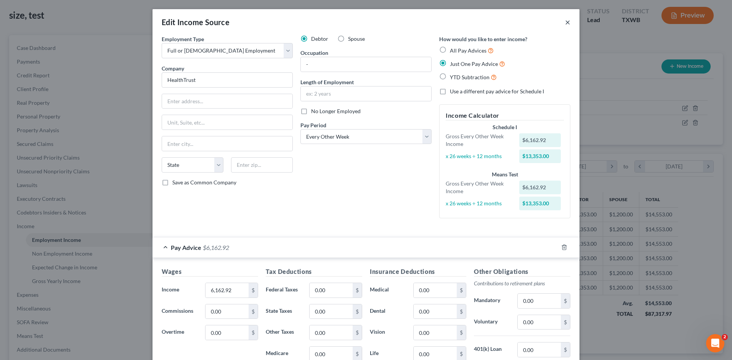
click at [566, 23] on button "×" at bounding box center [567, 22] width 5 height 9
